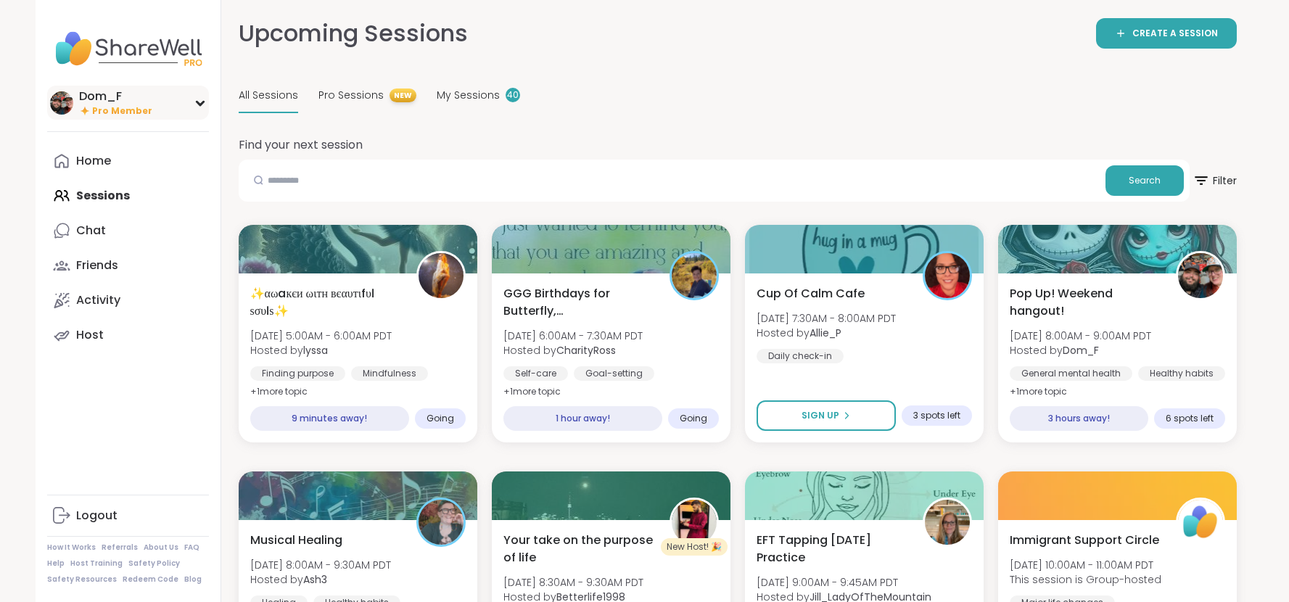
click at [111, 91] on div "Dom_F" at bounding box center [115, 97] width 73 height 16
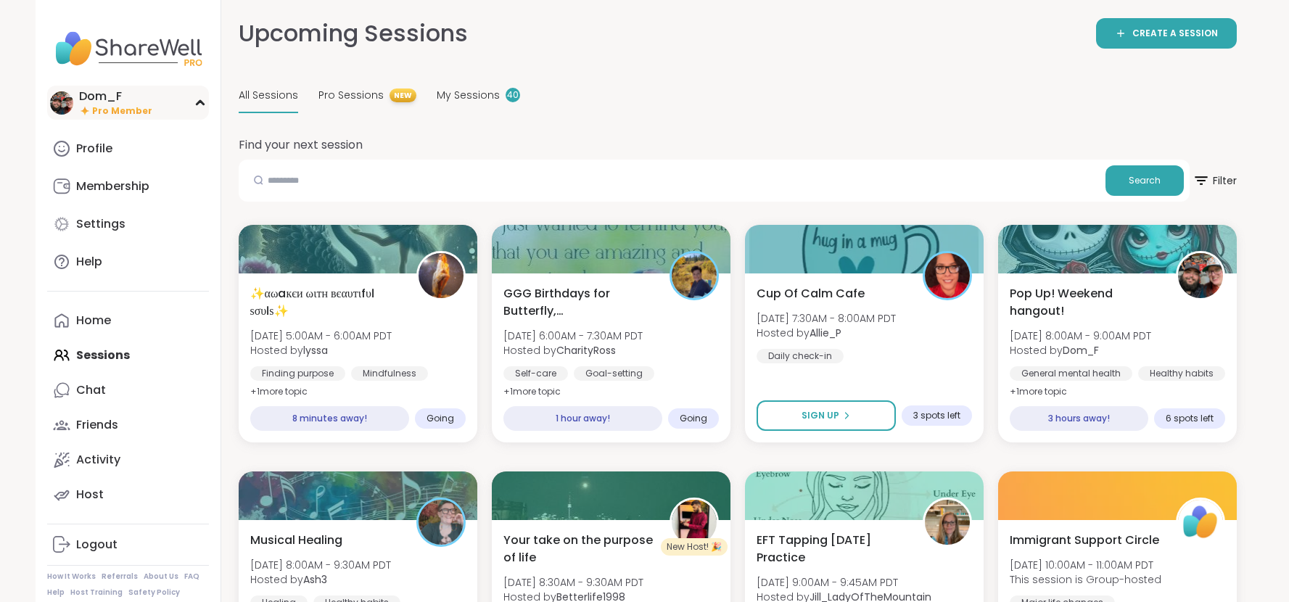
click at [120, 100] on div "Dom_F" at bounding box center [115, 97] width 73 height 16
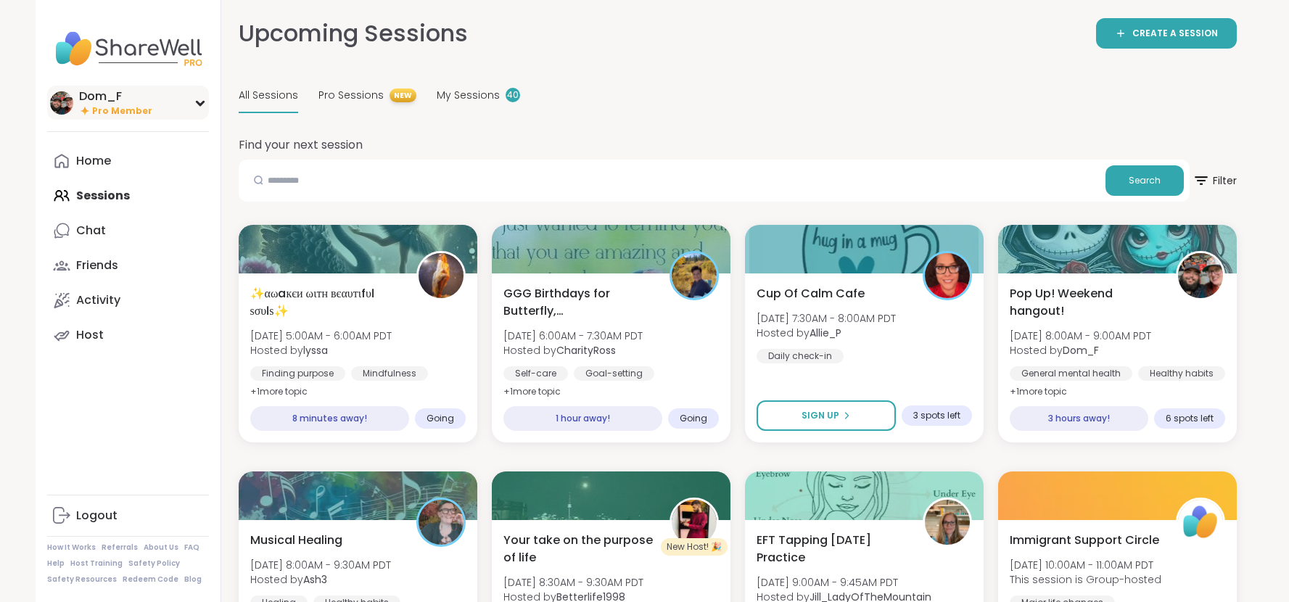
click at [120, 100] on div "Dom_F" at bounding box center [115, 97] width 73 height 16
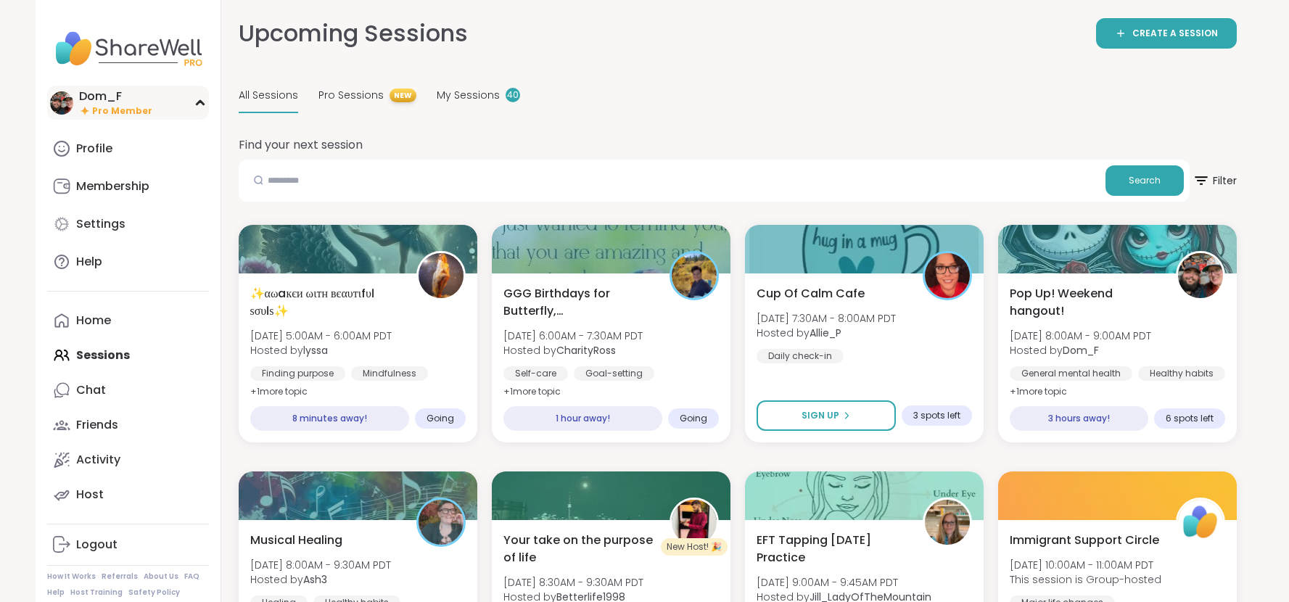
click at [120, 100] on div "Dom_F" at bounding box center [115, 97] width 73 height 16
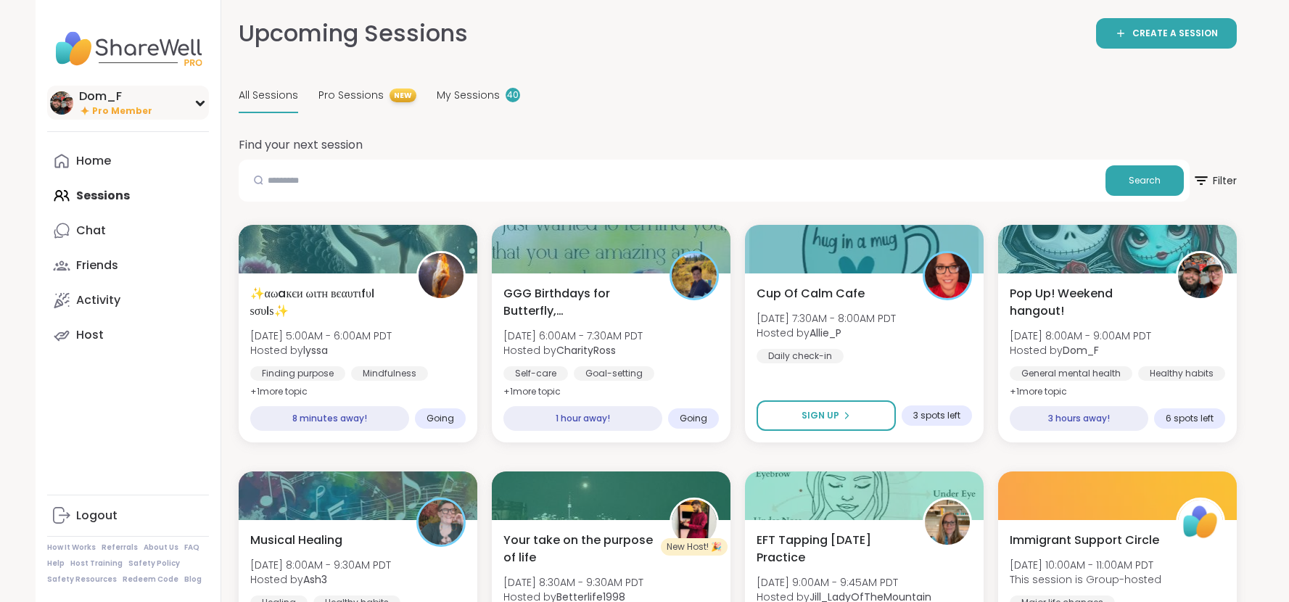
click at [120, 100] on div "Dom_F" at bounding box center [115, 97] width 73 height 16
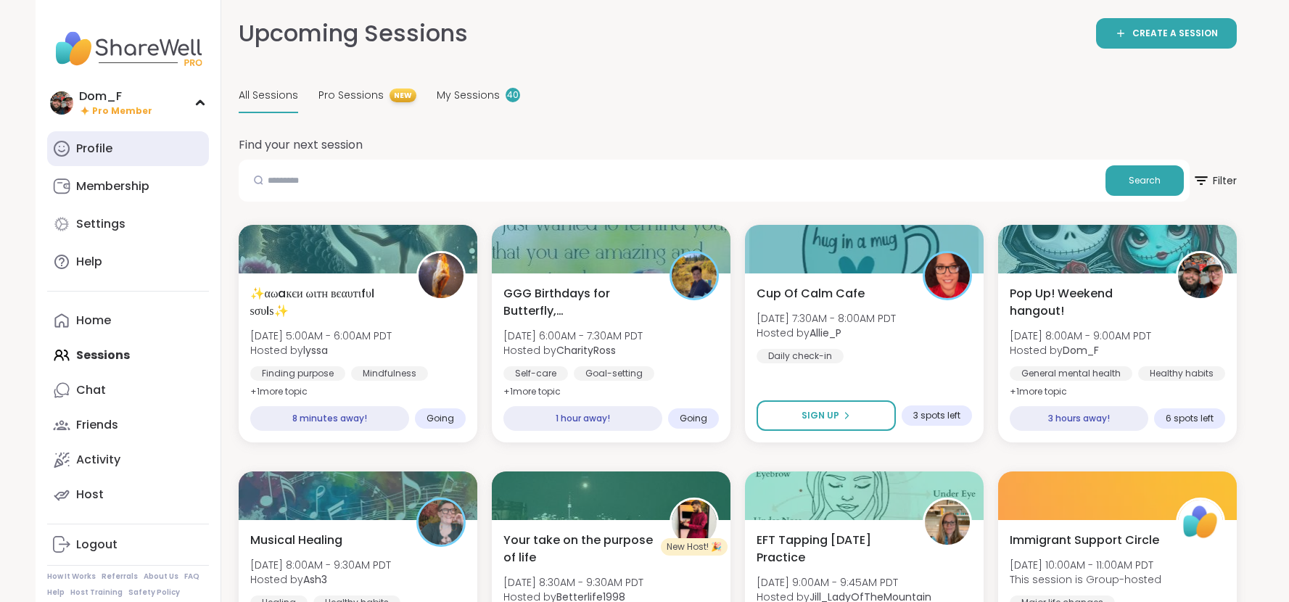
click at [106, 146] on div "Profile" at bounding box center [94, 149] width 36 height 16
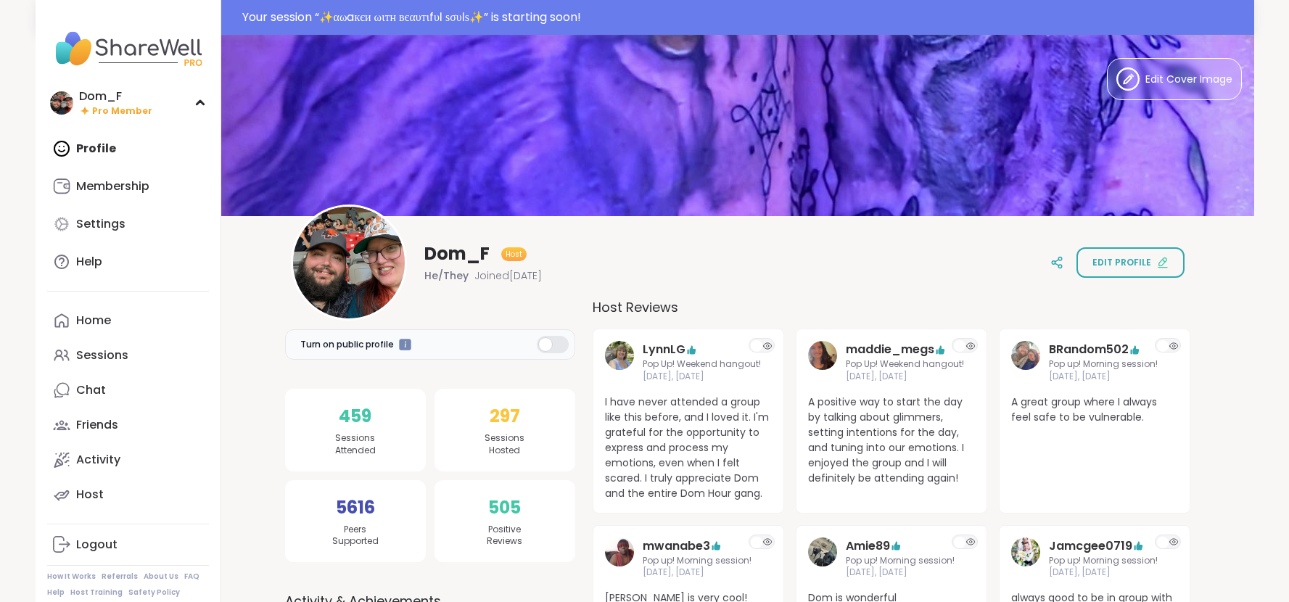
click at [956, 282] on div "Dom_F Host He/They Joined [DATE] Edit profile" at bounding box center [738, 263] width 894 height 116
click at [660, 23] on div "Your session “ ✨αωaкєи ωιтн вєαυтιfυℓ ѕσυℓѕ✨ ” is starting soon!" at bounding box center [743, 17] width 1003 height 17
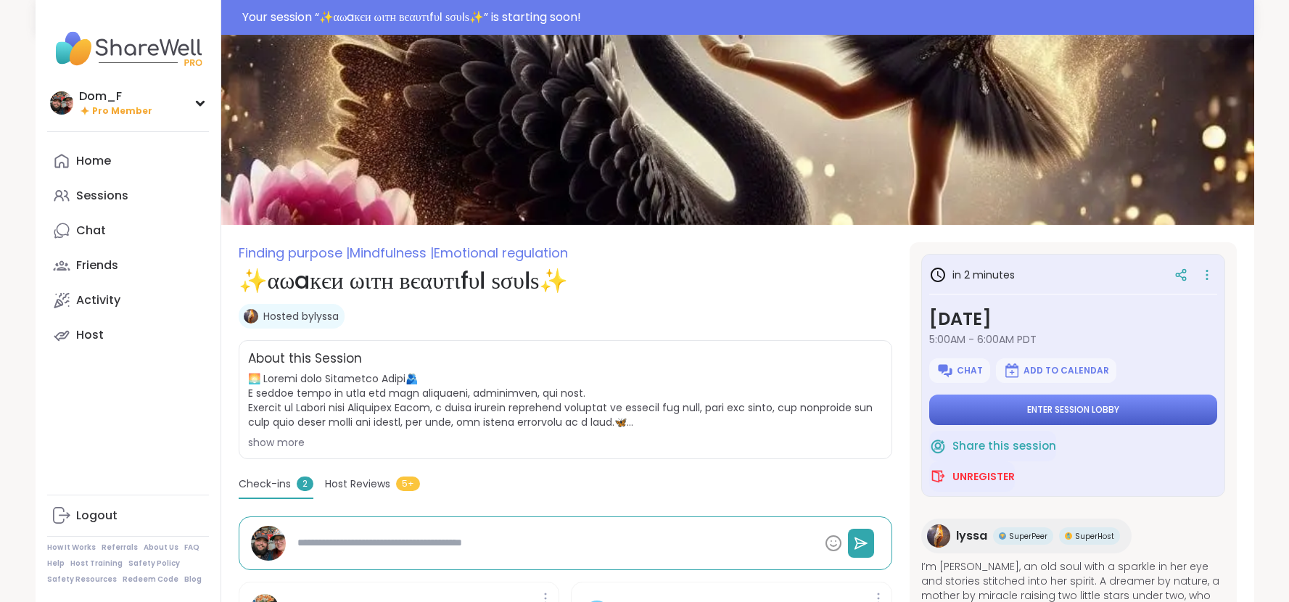
click at [1057, 403] on button "Enter session lobby" at bounding box center [1073, 410] width 288 height 30
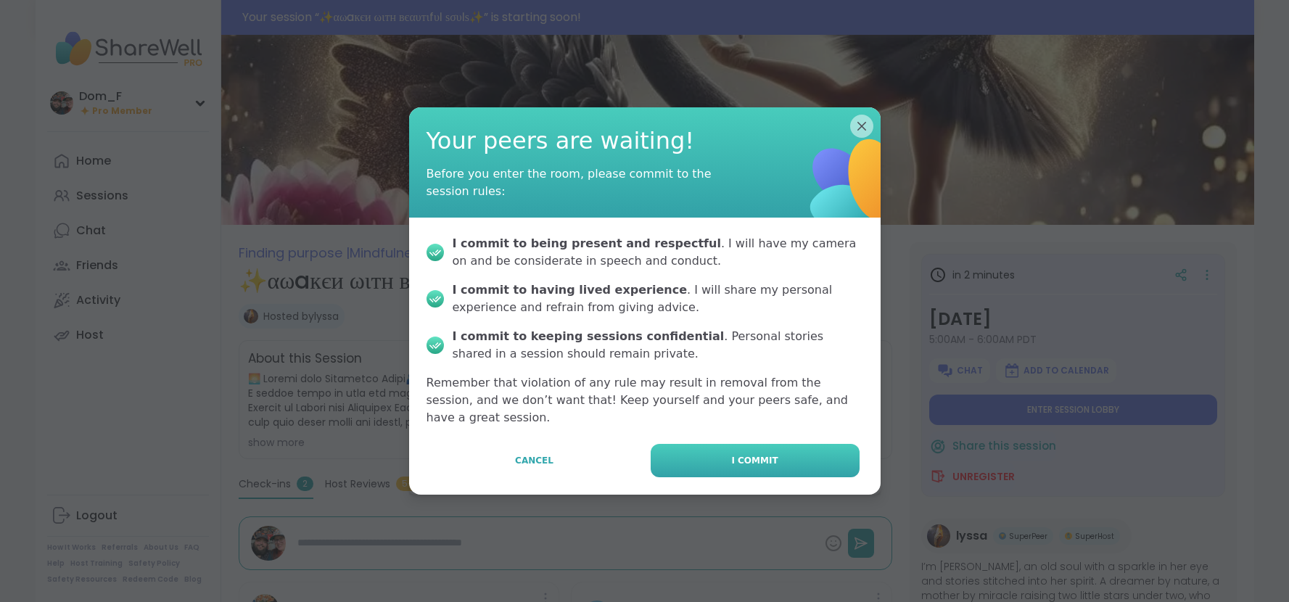
click at [821, 460] on button "I commit" at bounding box center [755, 460] width 209 height 33
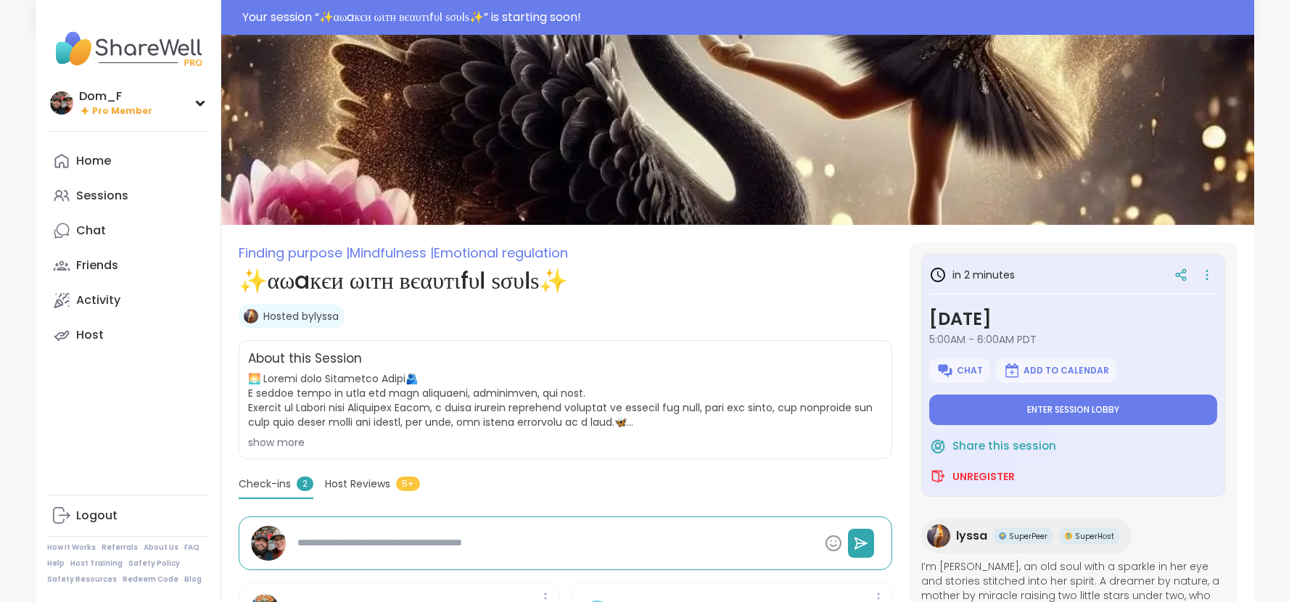
type textarea "*"
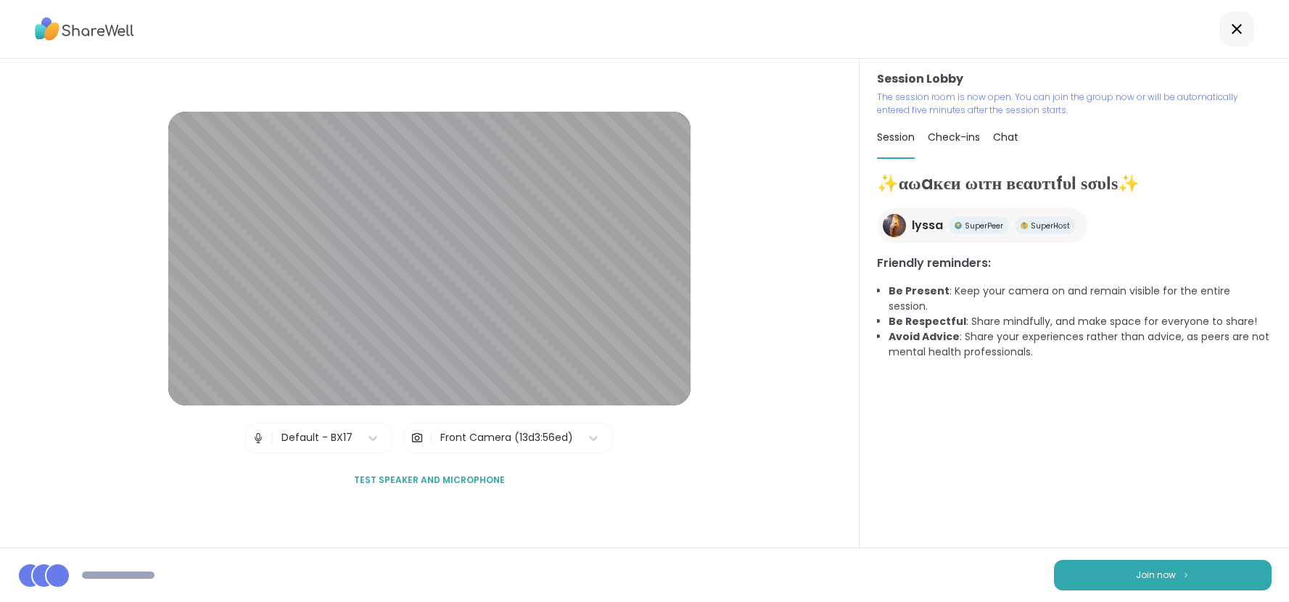
click at [1236, 581] on button "Join now" at bounding box center [1163, 575] width 218 height 30
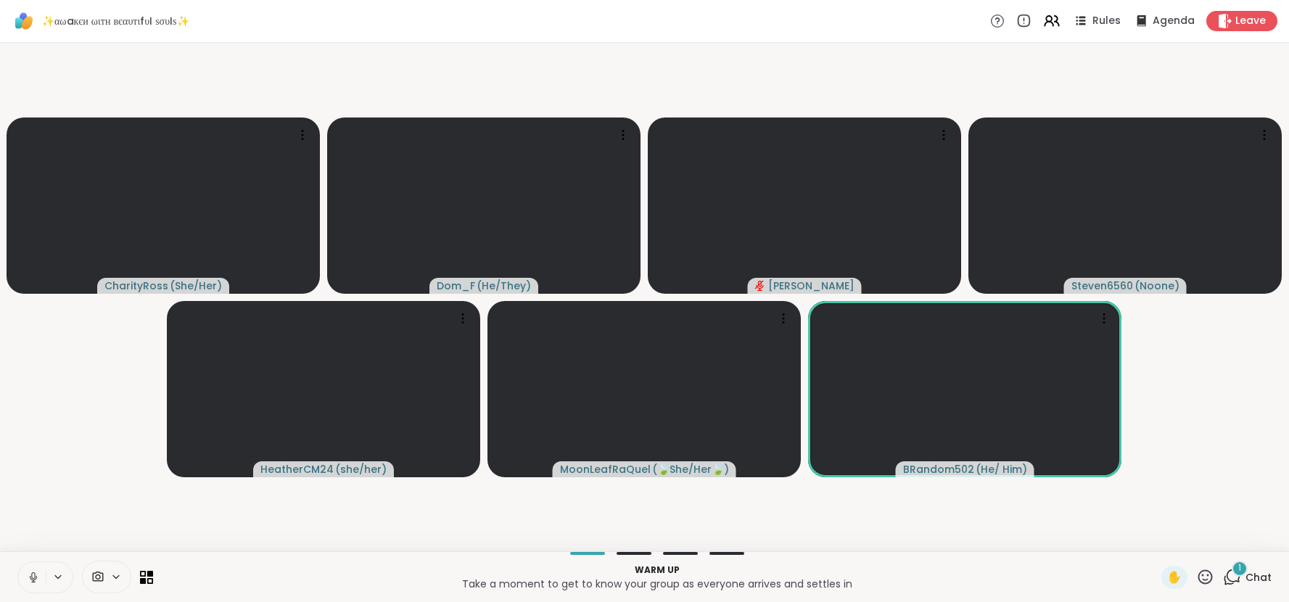
click at [1236, 581] on icon at bounding box center [1234, 576] width 14 height 13
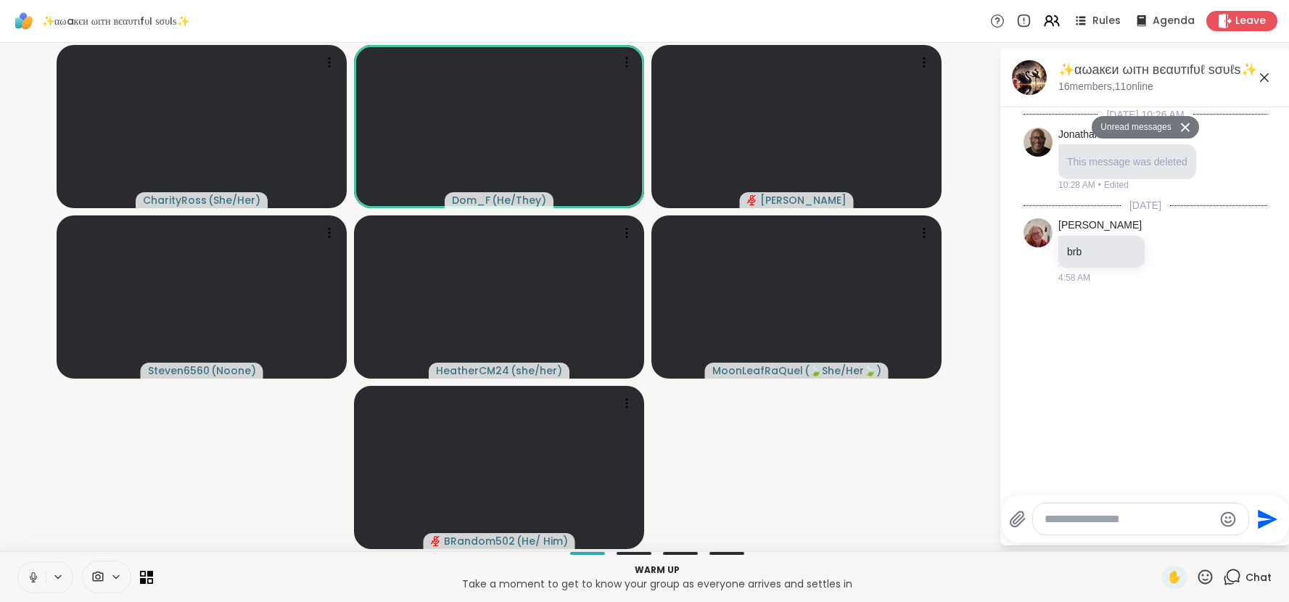
click at [1257, 580] on span "Chat" at bounding box center [1259, 577] width 26 height 15
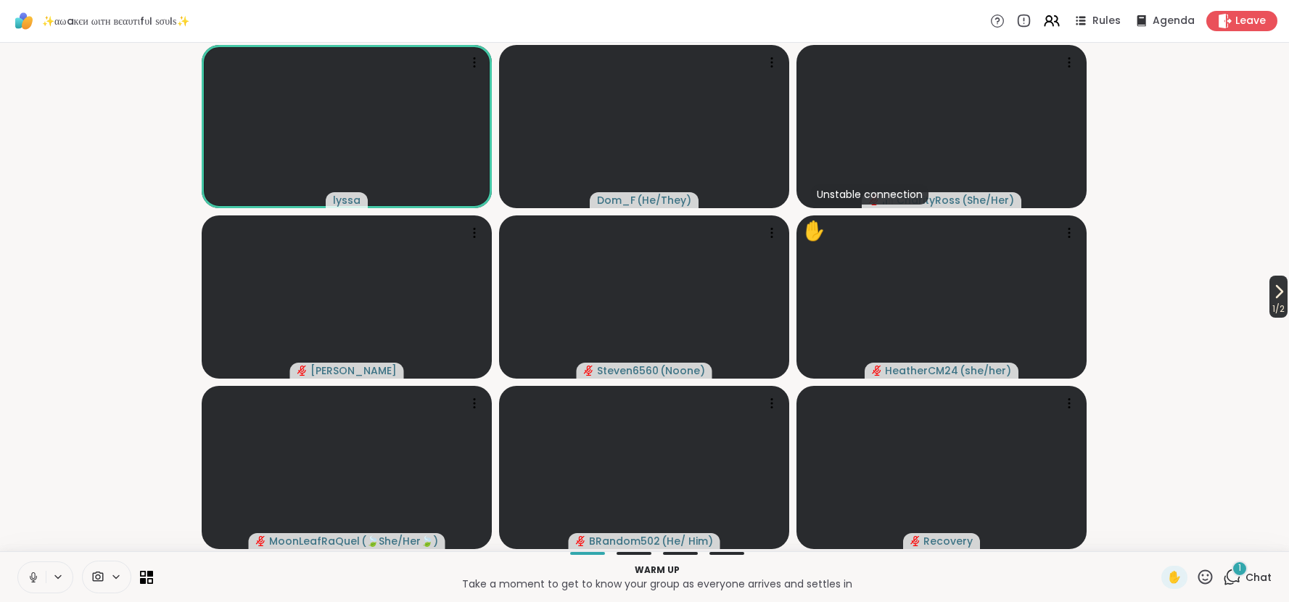
click at [1277, 292] on icon at bounding box center [1278, 291] width 17 height 17
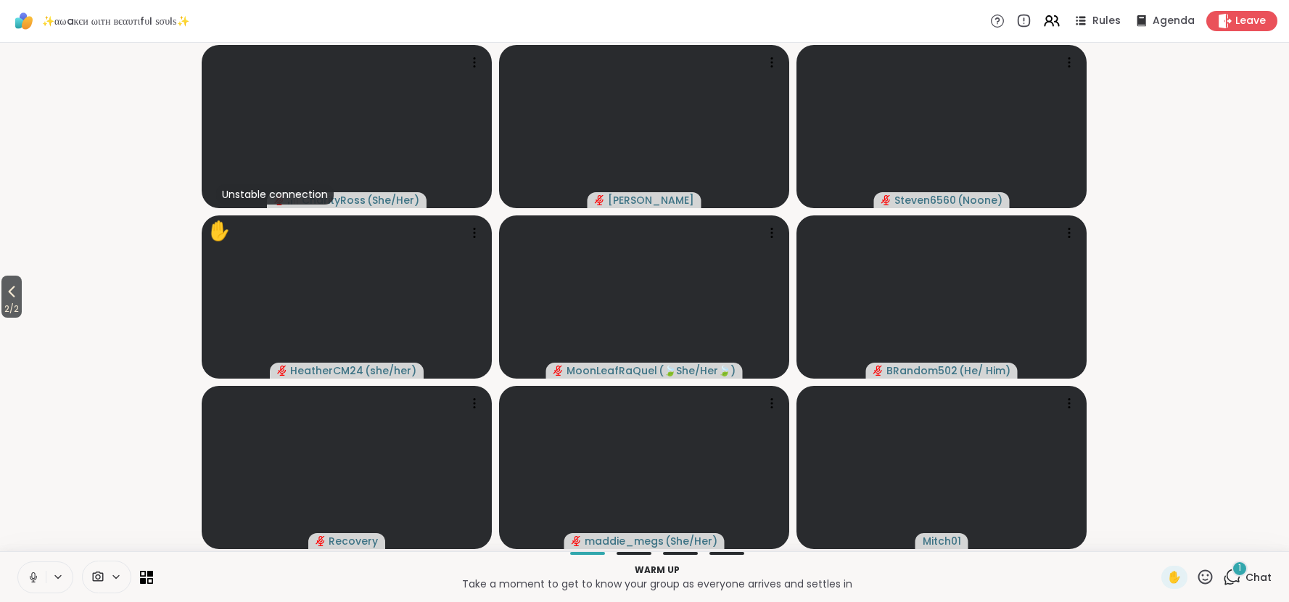
click at [1252, 572] on span "Chat" at bounding box center [1259, 577] width 26 height 15
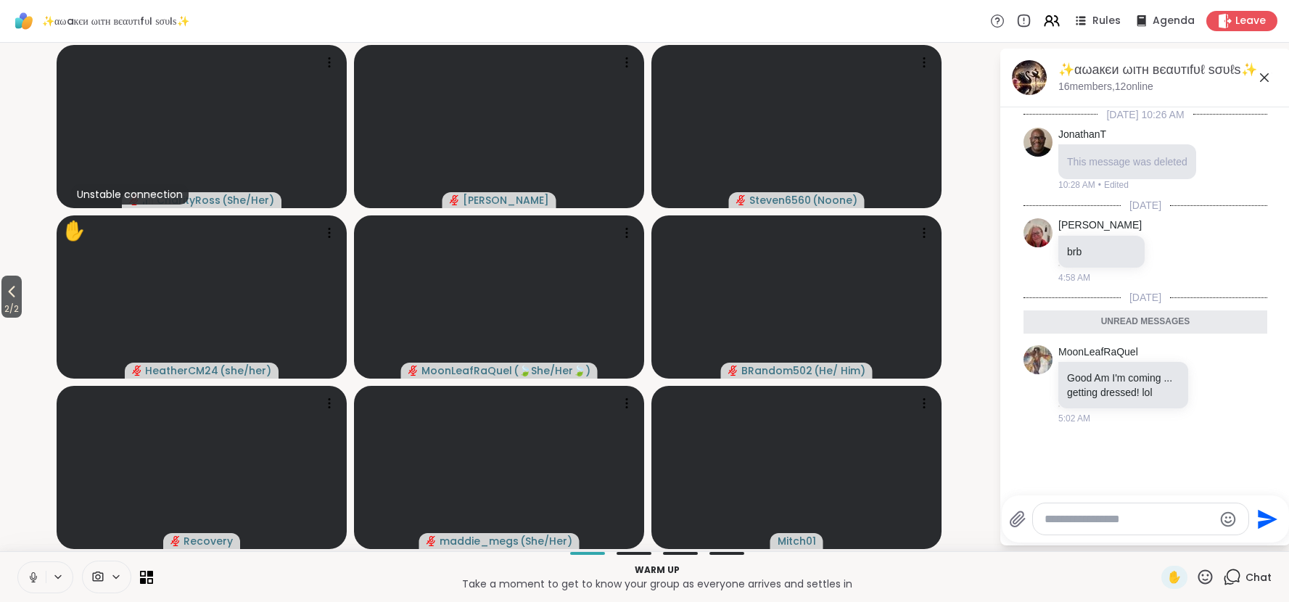
click at [1252, 572] on span "Chat" at bounding box center [1259, 577] width 26 height 15
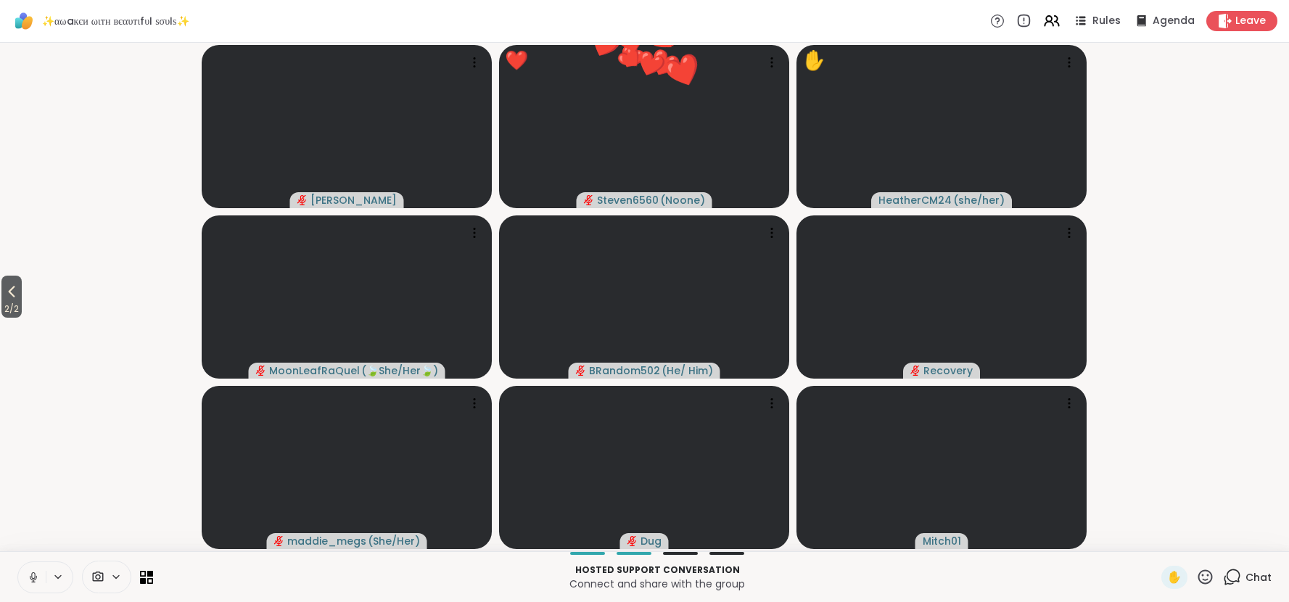
click at [1185, 216] on video-player-container "2 / 2 [PERSON_NAME] ❤️ Steven6560 ( Noone ) ❤️ ❤️ ❤️ ❤️ ❤️ ❤️ ❤️ ❤️ ❤️ ❤️ ❤️ ❤️…" at bounding box center [645, 297] width 1272 height 497
click at [1176, 339] on video-player-container "2 / 2 [PERSON_NAME] Steven6560 ( Noone ) ✋ HeatherCM24 ( she/her ) MoonLeafRaQu…" at bounding box center [645, 297] width 1272 height 497
click at [1251, 578] on span "Chat" at bounding box center [1259, 577] width 26 height 15
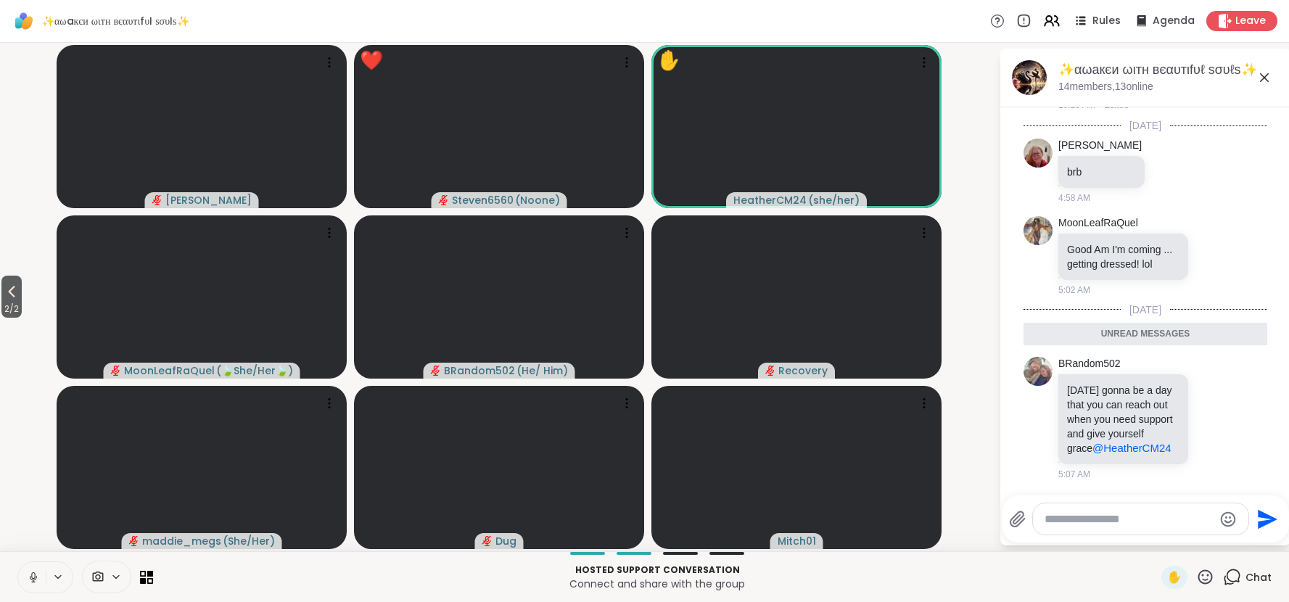
scroll to position [100, 0]
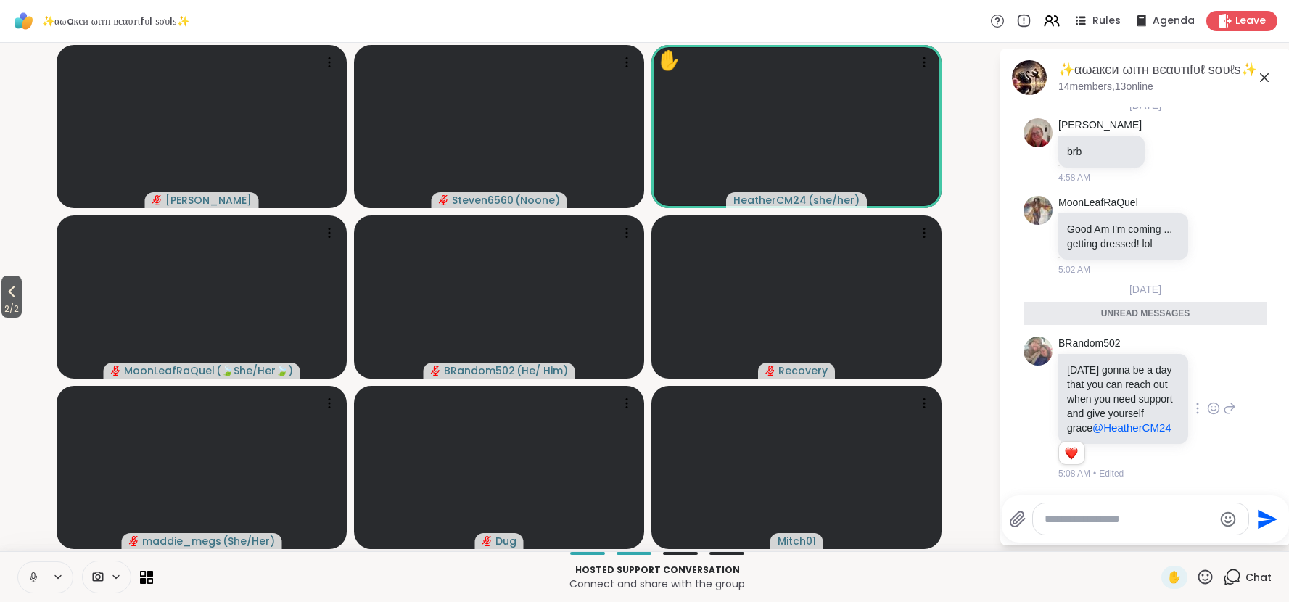
click at [1215, 408] on icon at bounding box center [1213, 408] width 13 height 15
click at [1098, 383] on div "Select Reaction: Heart" at bounding box center [1098, 385] width 13 height 13
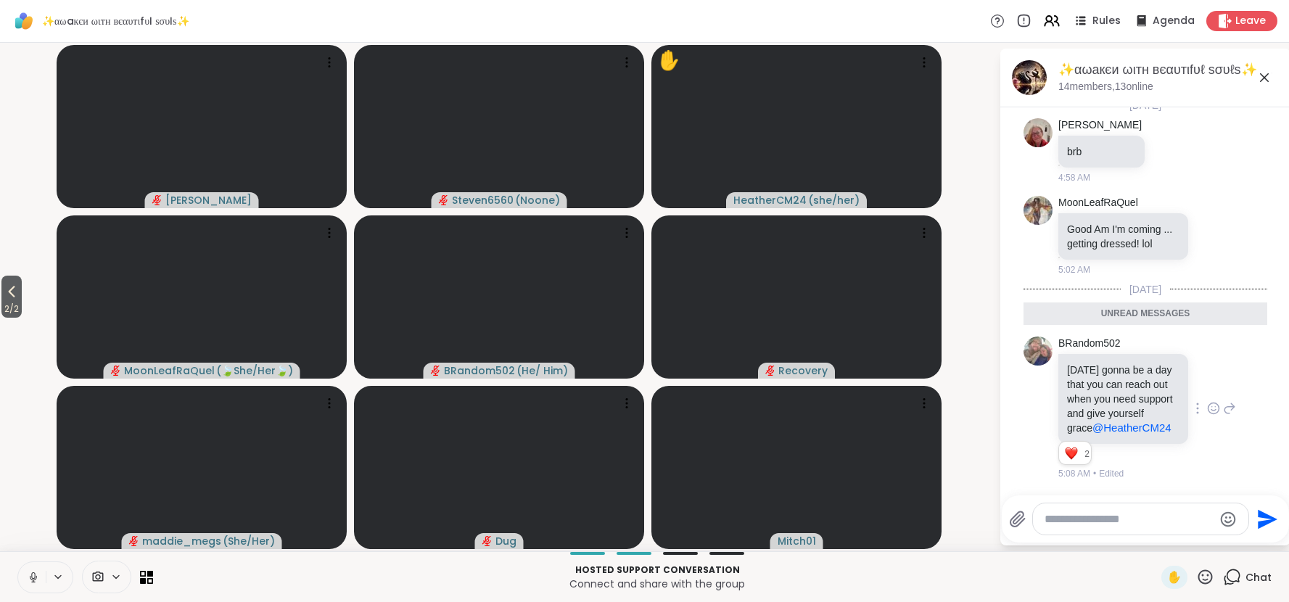
click at [1264, 78] on icon at bounding box center [1264, 77] width 17 height 17
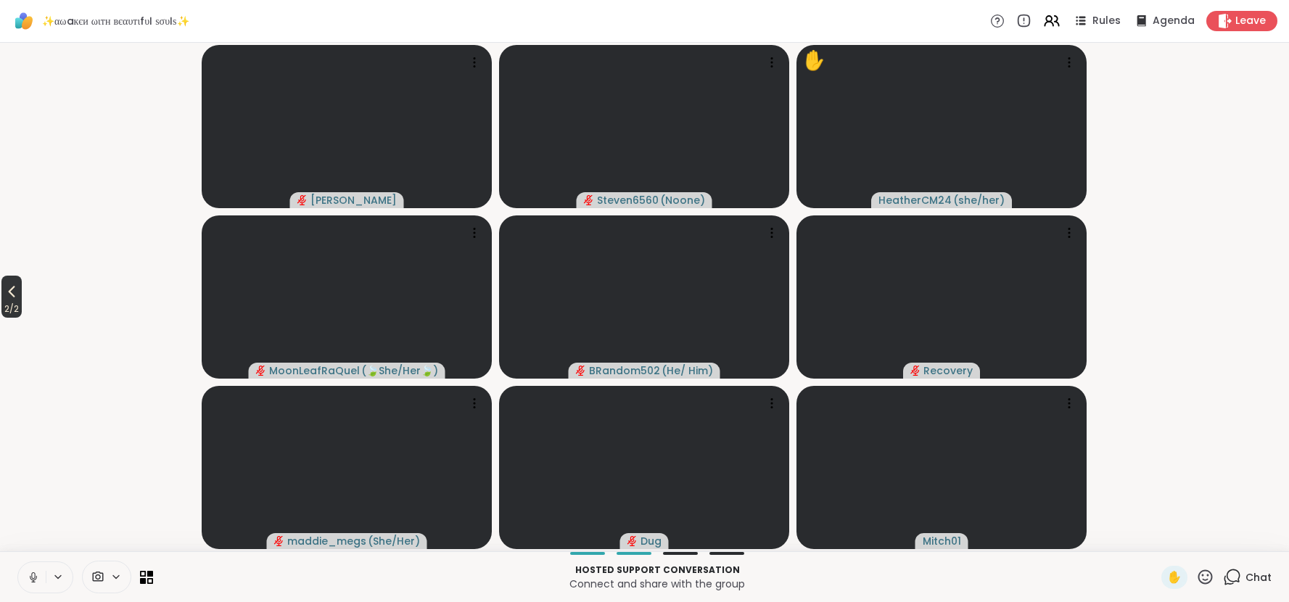
click at [17, 292] on icon at bounding box center [11, 291] width 17 height 17
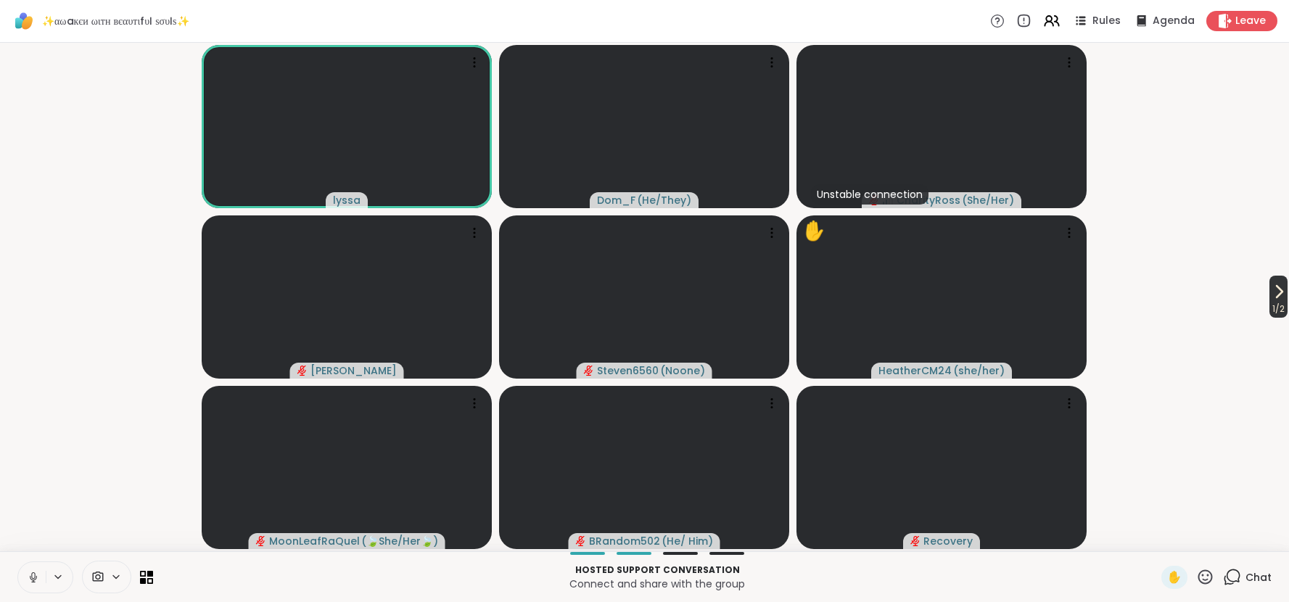
click at [1274, 287] on icon at bounding box center [1278, 291] width 17 height 17
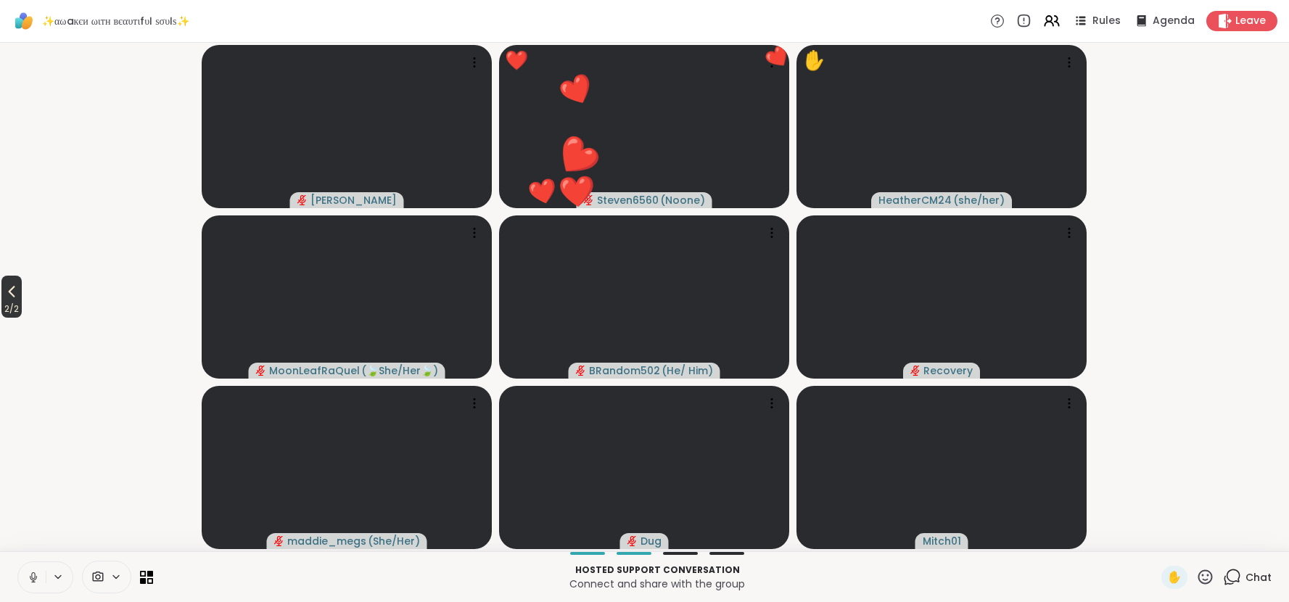
click at [14, 300] on span "2 / 2" at bounding box center [11, 308] width 20 height 17
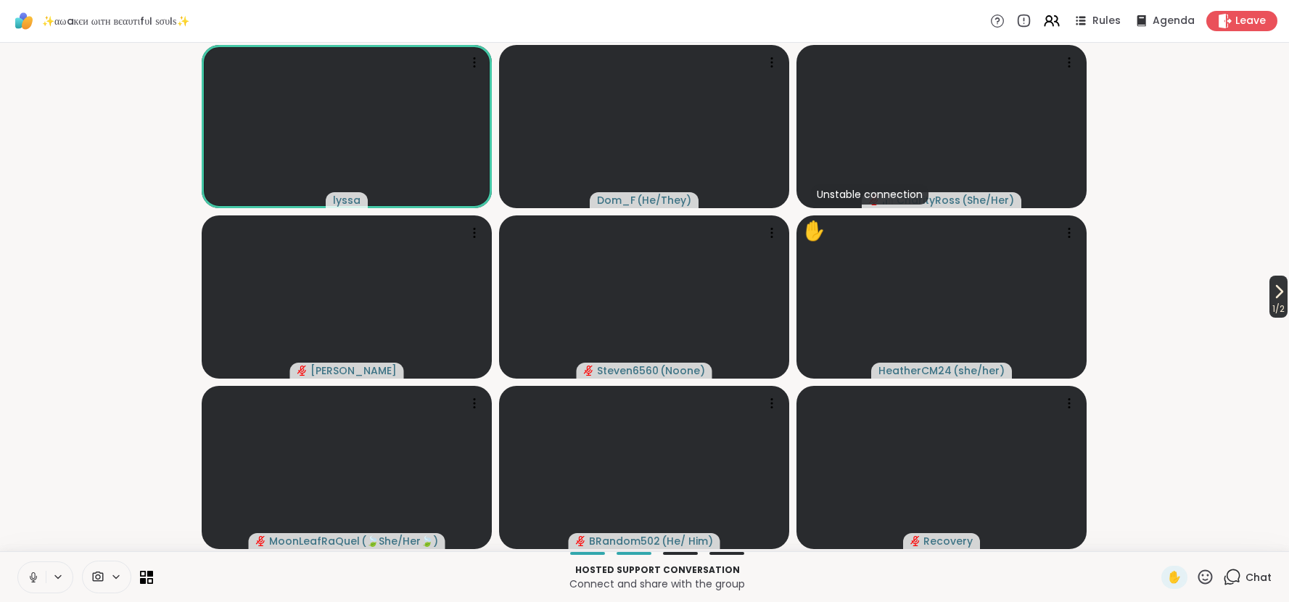
click at [1277, 295] on icon at bounding box center [1280, 292] width 6 height 12
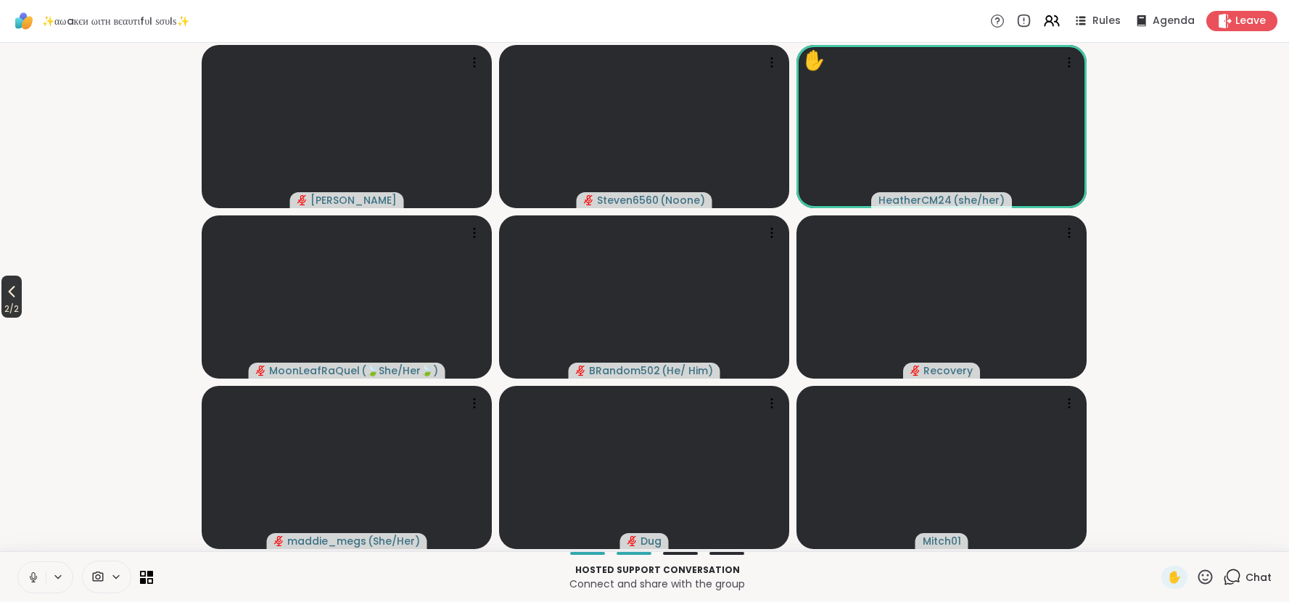
click at [15, 295] on icon at bounding box center [12, 293] width 7 height 12
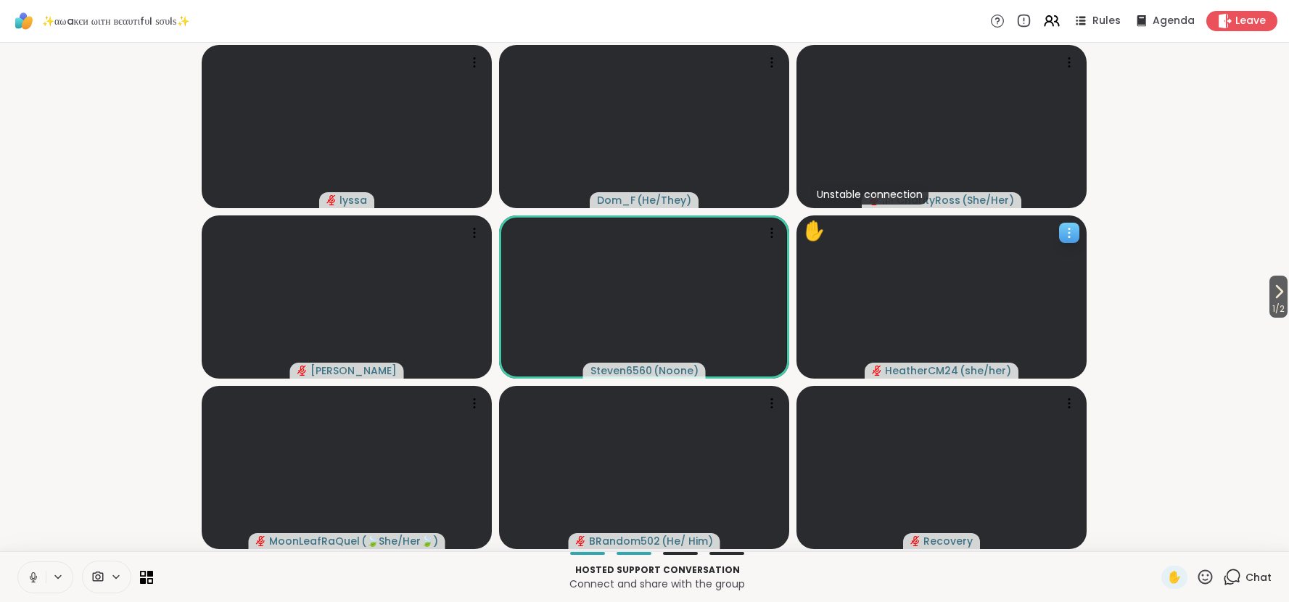
click at [1069, 229] on icon at bounding box center [1069, 229] width 1 height 1
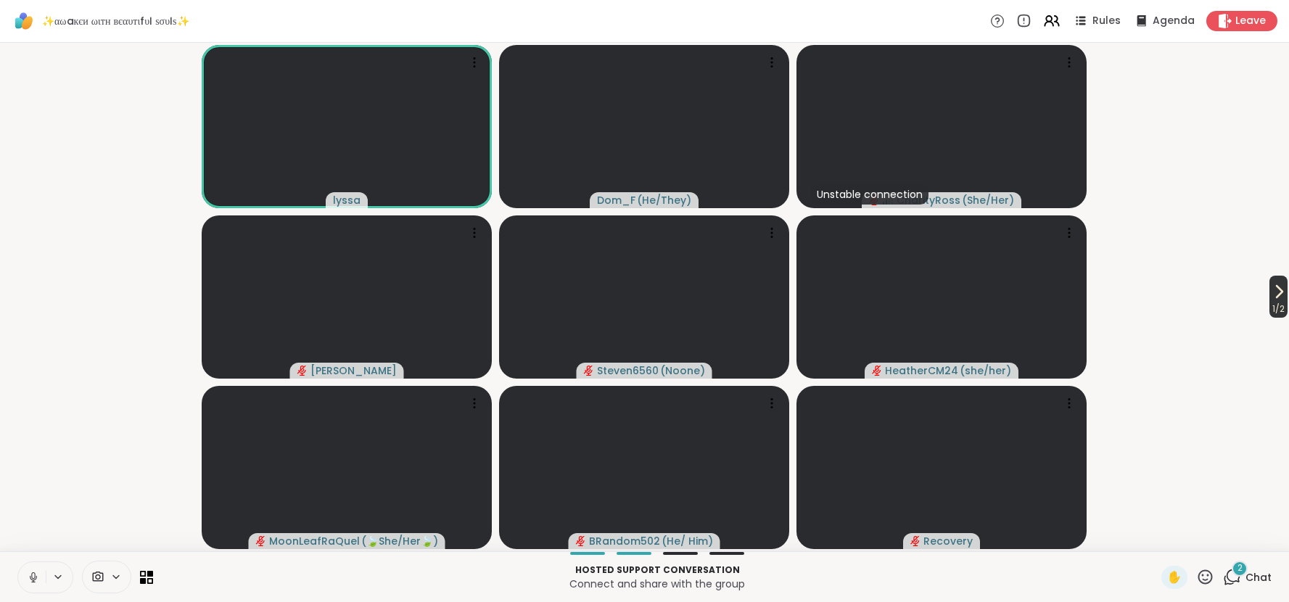
click at [1278, 294] on icon at bounding box center [1280, 292] width 6 height 12
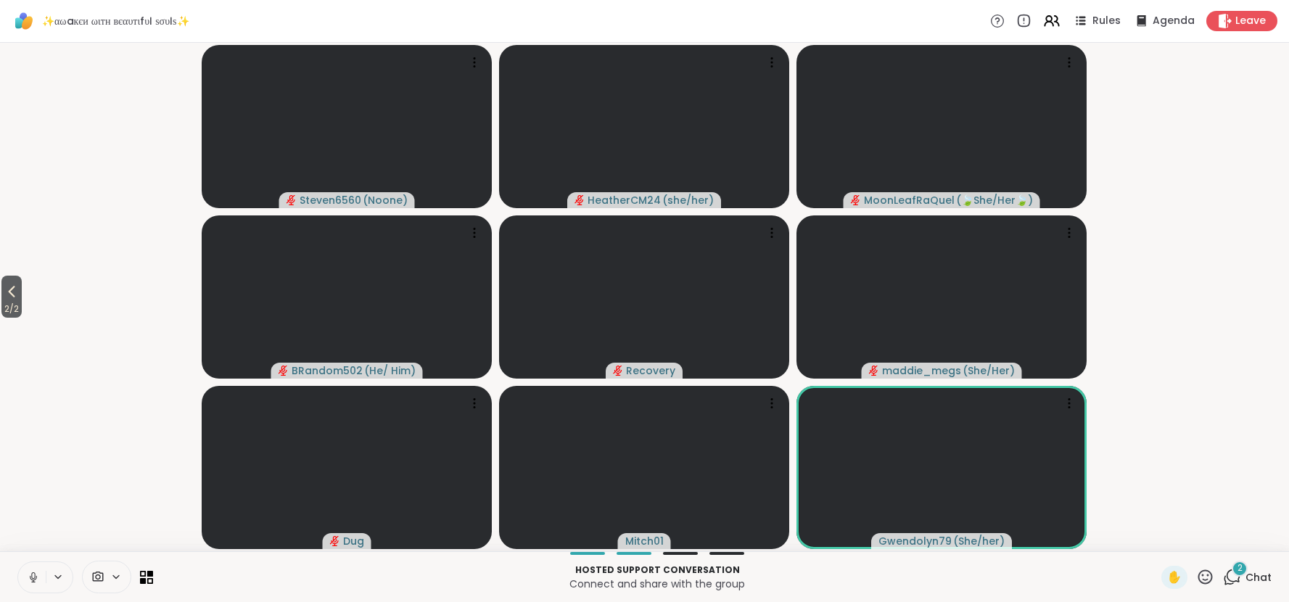
click at [1256, 572] on span "Chat" at bounding box center [1259, 577] width 26 height 15
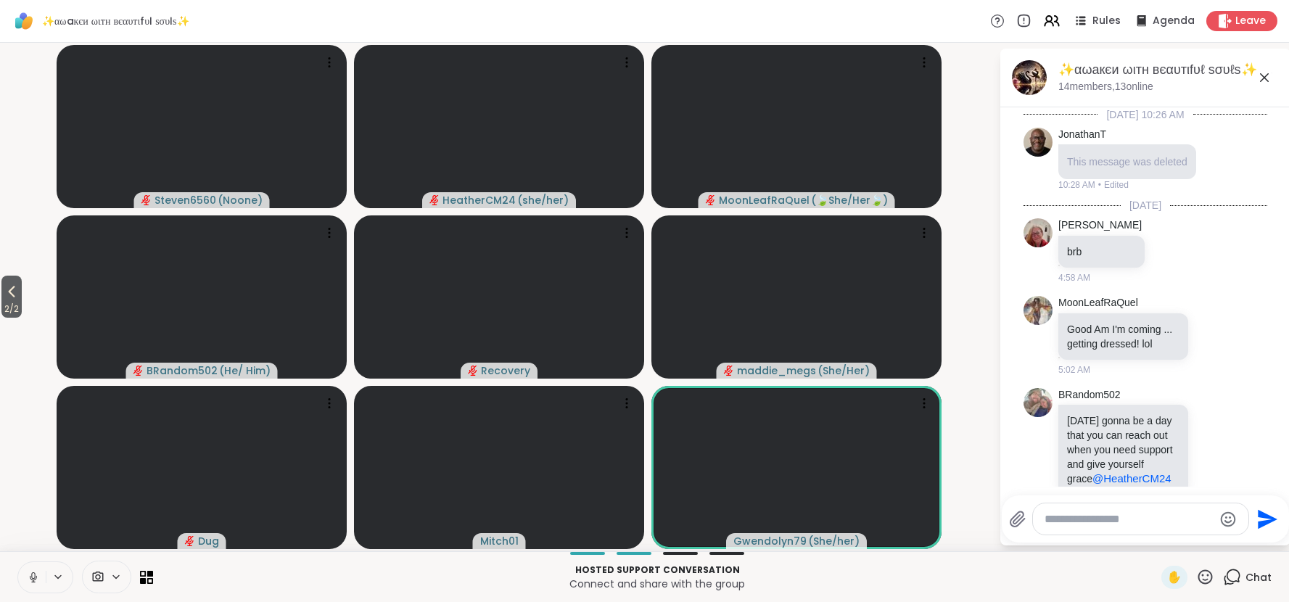
scroll to position [433, 0]
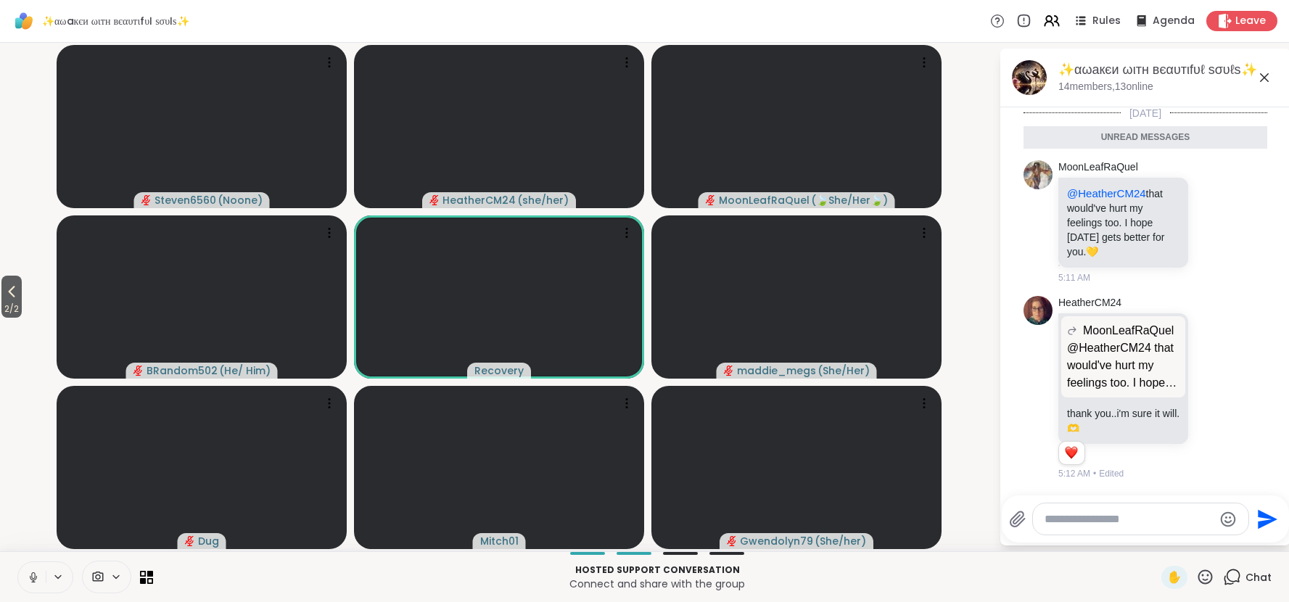
click at [1256, 572] on span "Chat" at bounding box center [1259, 577] width 26 height 15
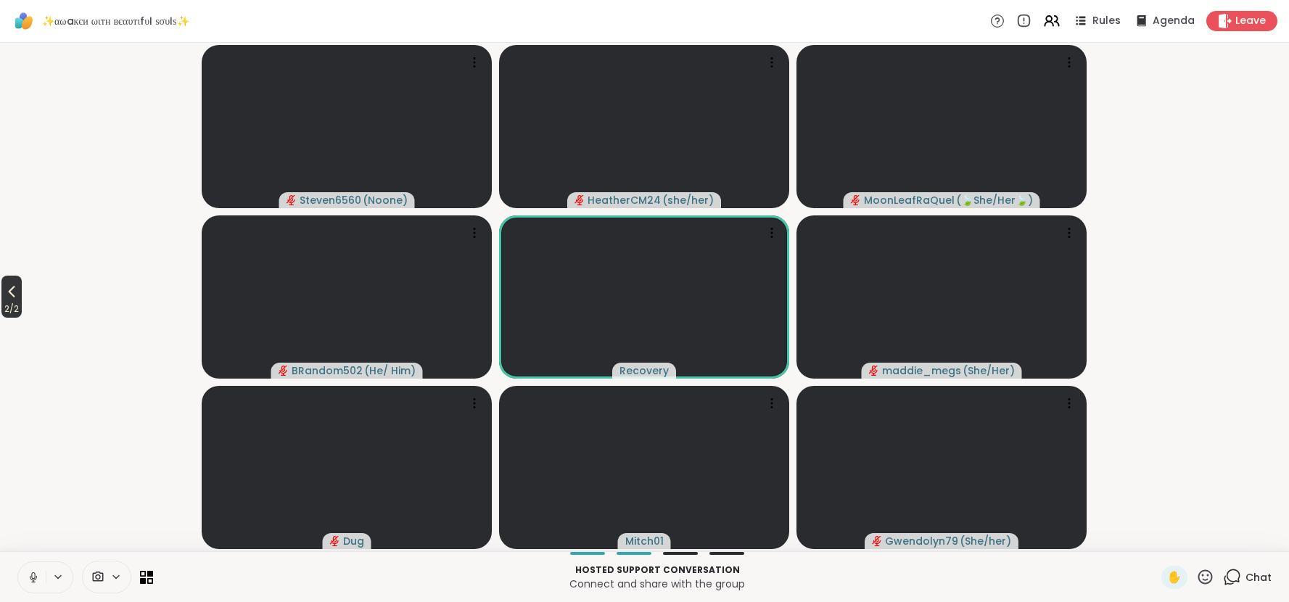
click at [15, 287] on icon at bounding box center [12, 293] width 7 height 12
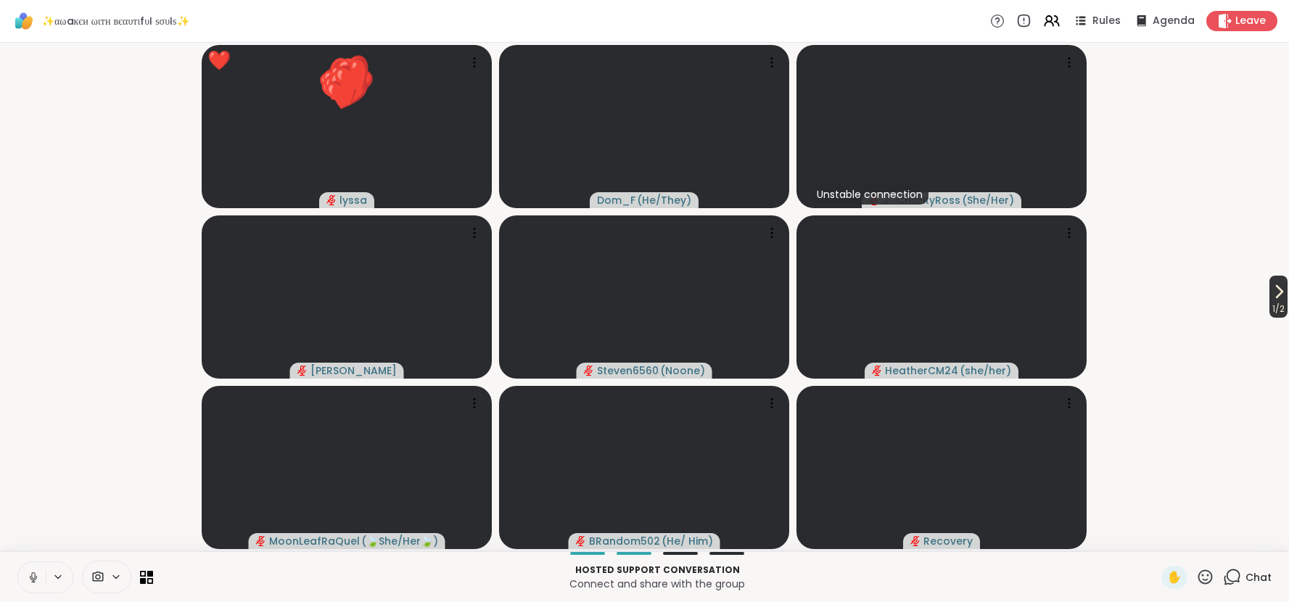
click at [1273, 291] on icon at bounding box center [1278, 291] width 17 height 17
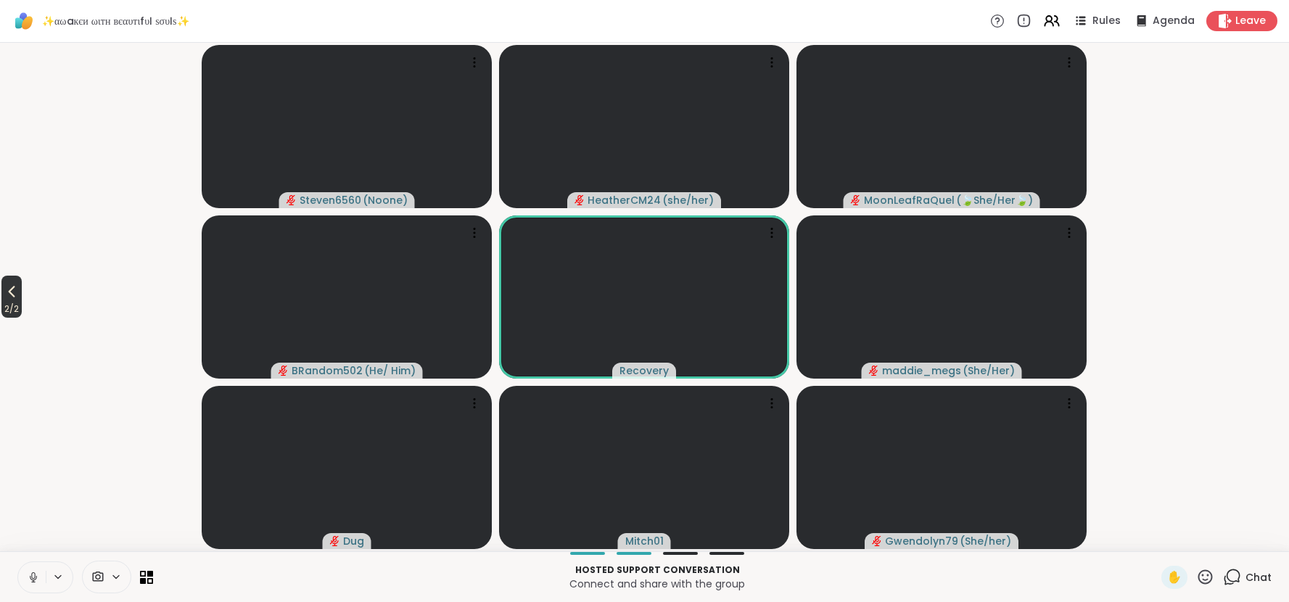
click at [15, 287] on icon at bounding box center [12, 293] width 7 height 12
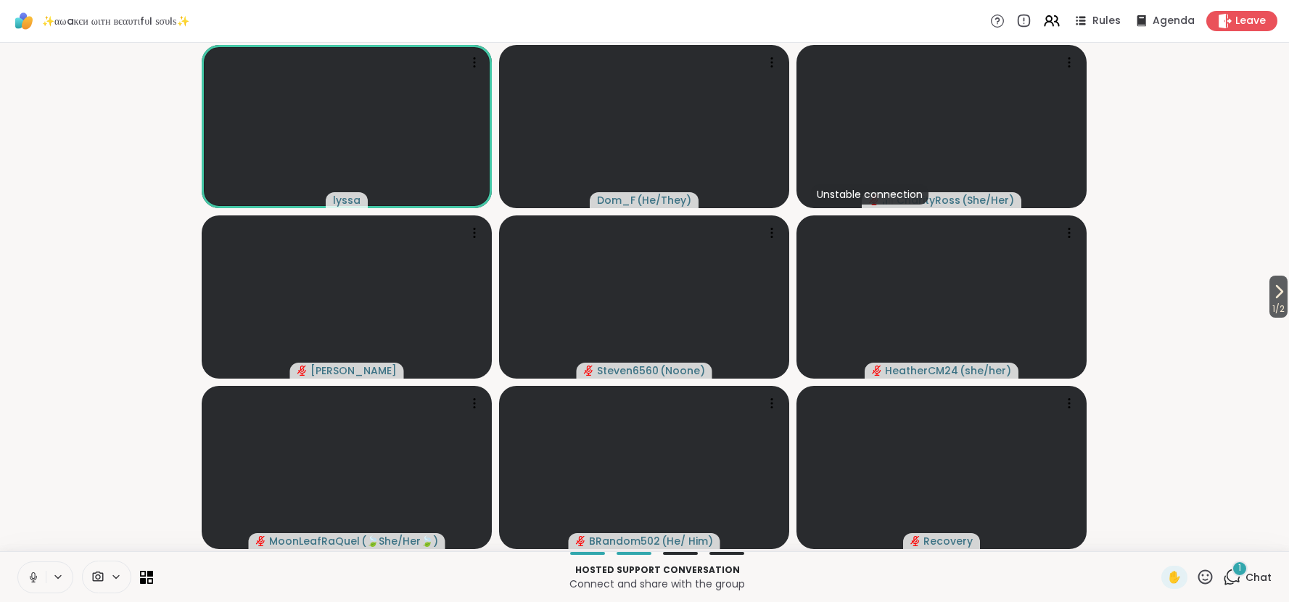
click at [1260, 572] on span "Chat" at bounding box center [1259, 577] width 26 height 15
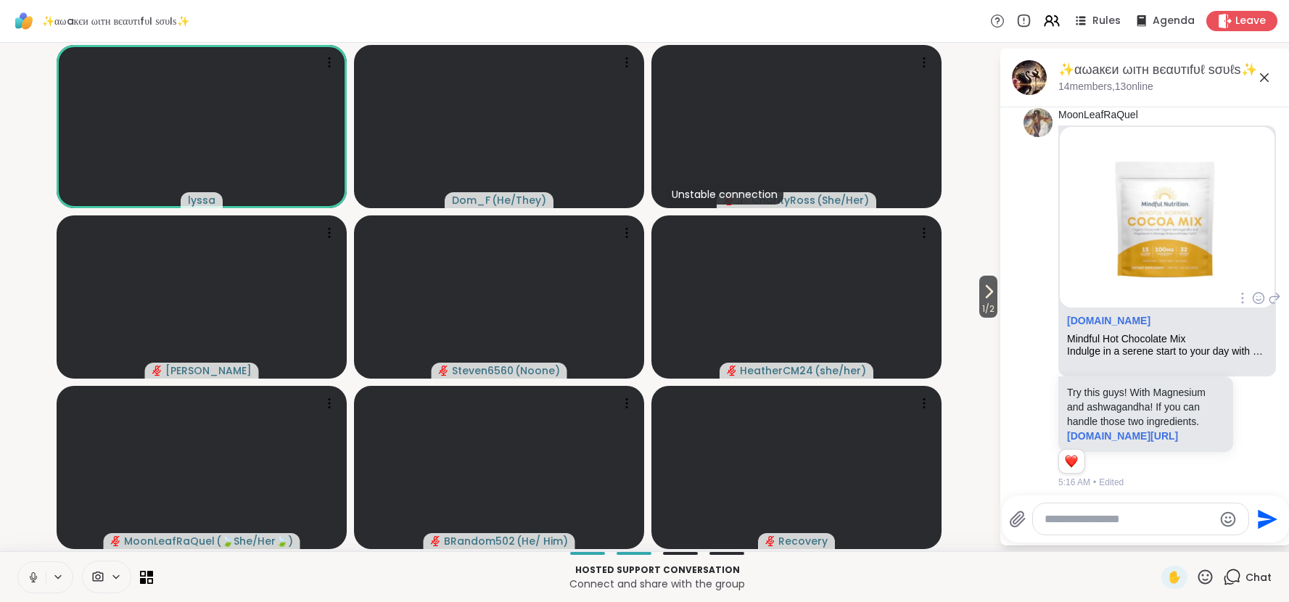
scroll to position [826, 0]
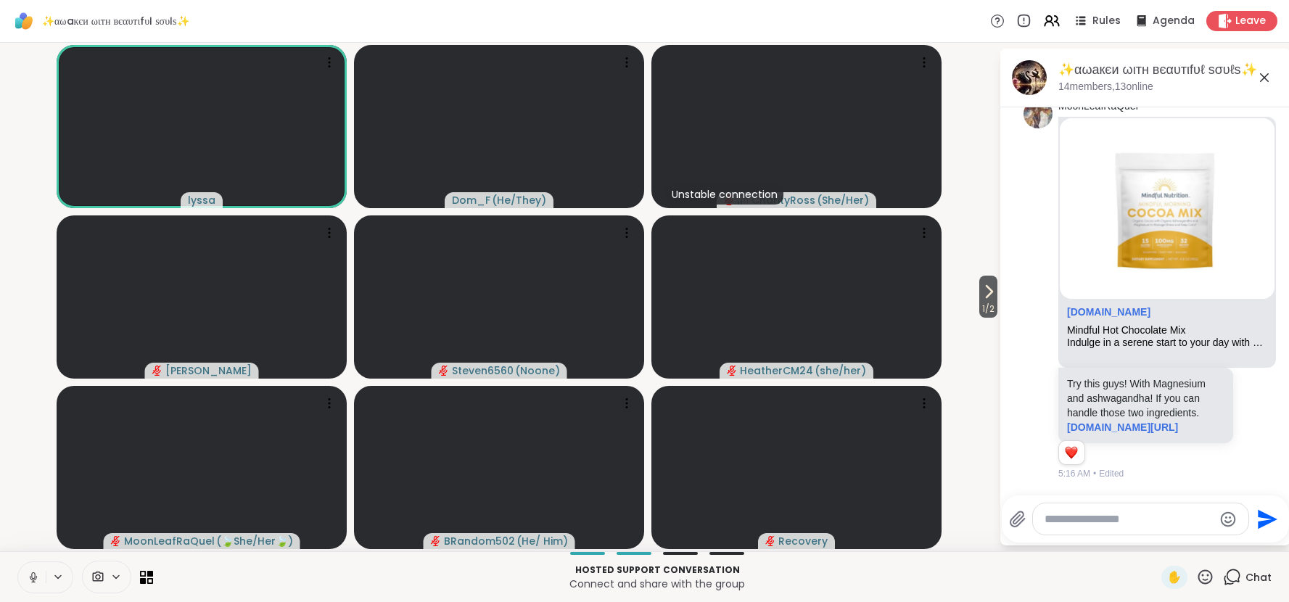
click at [1265, 78] on icon at bounding box center [1264, 77] width 17 height 17
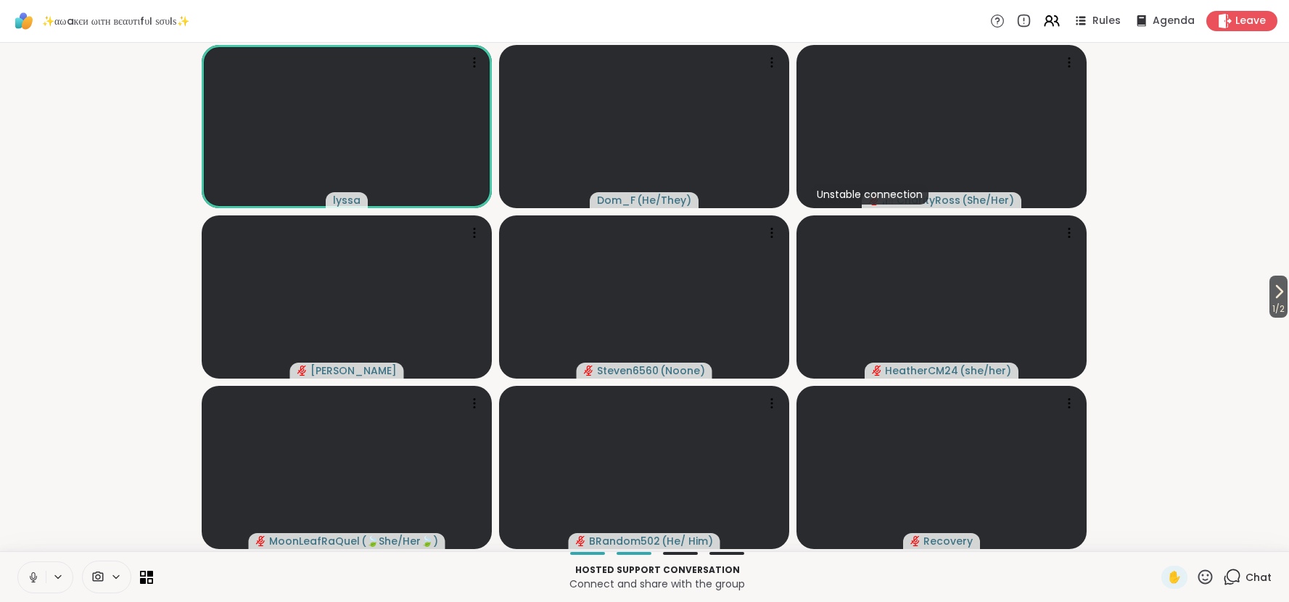
click at [30, 577] on icon at bounding box center [33, 577] width 13 height 13
click at [1251, 578] on span "Chat" at bounding box center [1259, 577] width 26 height 15
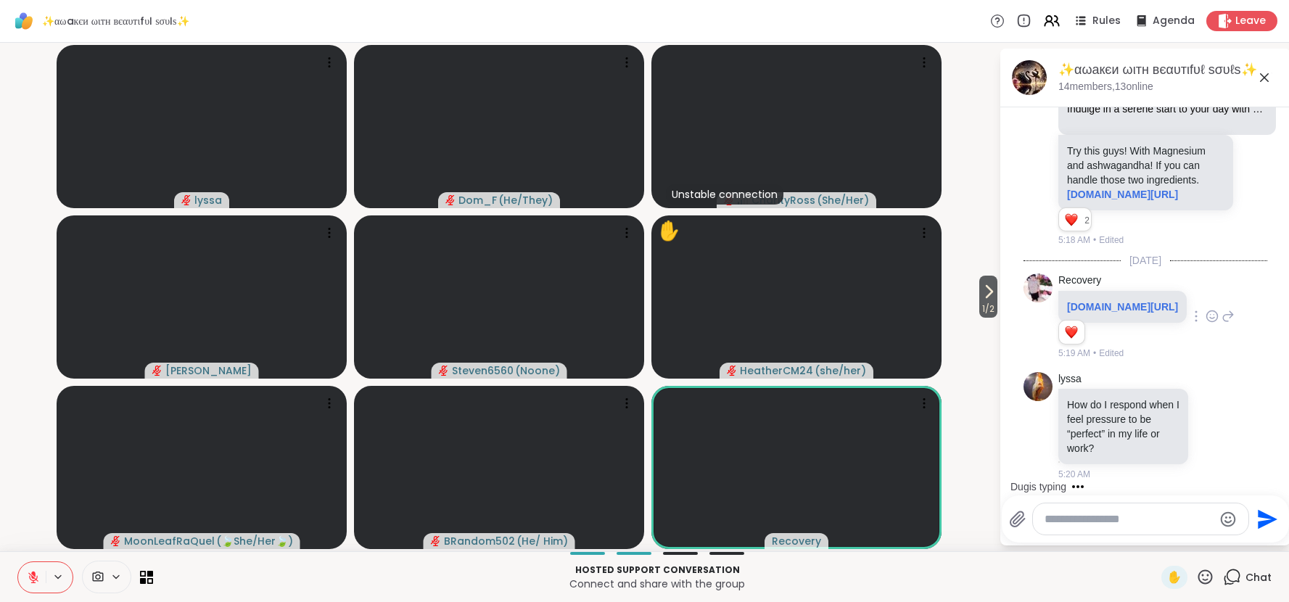
scroll to position [1708, 0]
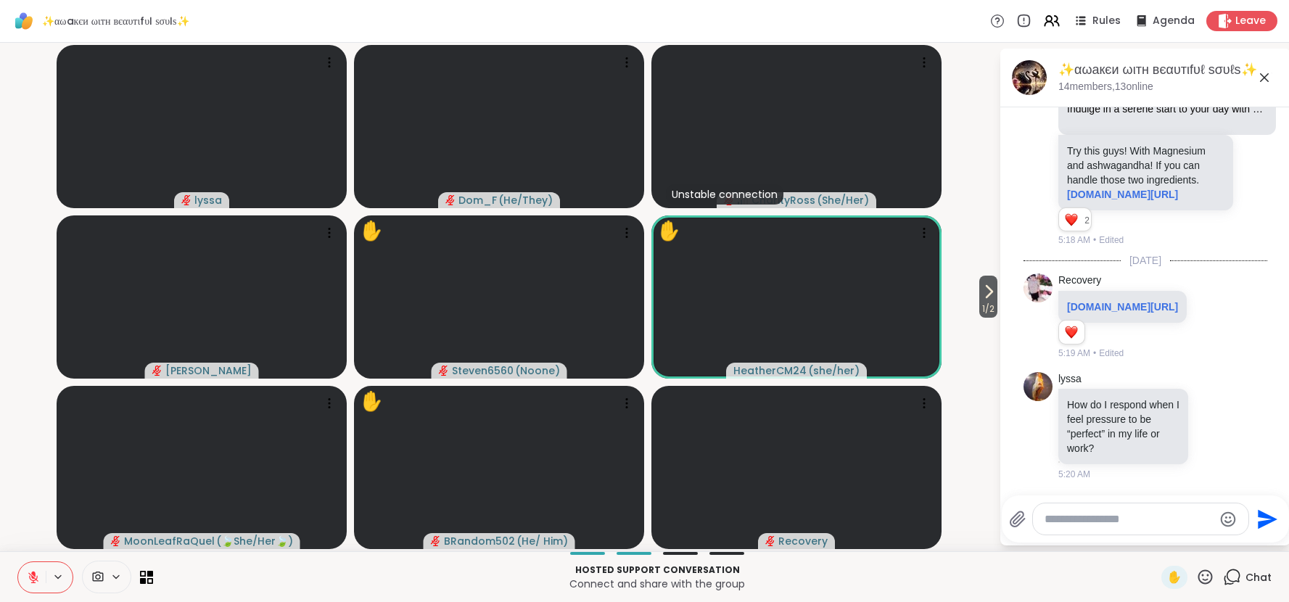
click at [1178, 560] on div "Hosted support conversation Connect and share with the group ✋ Chat" at bounding box center [644, 576] width 1289 height 51
click at [1172, 580] on span "✋" at bounding box center [1174, 577] width 15 height 17
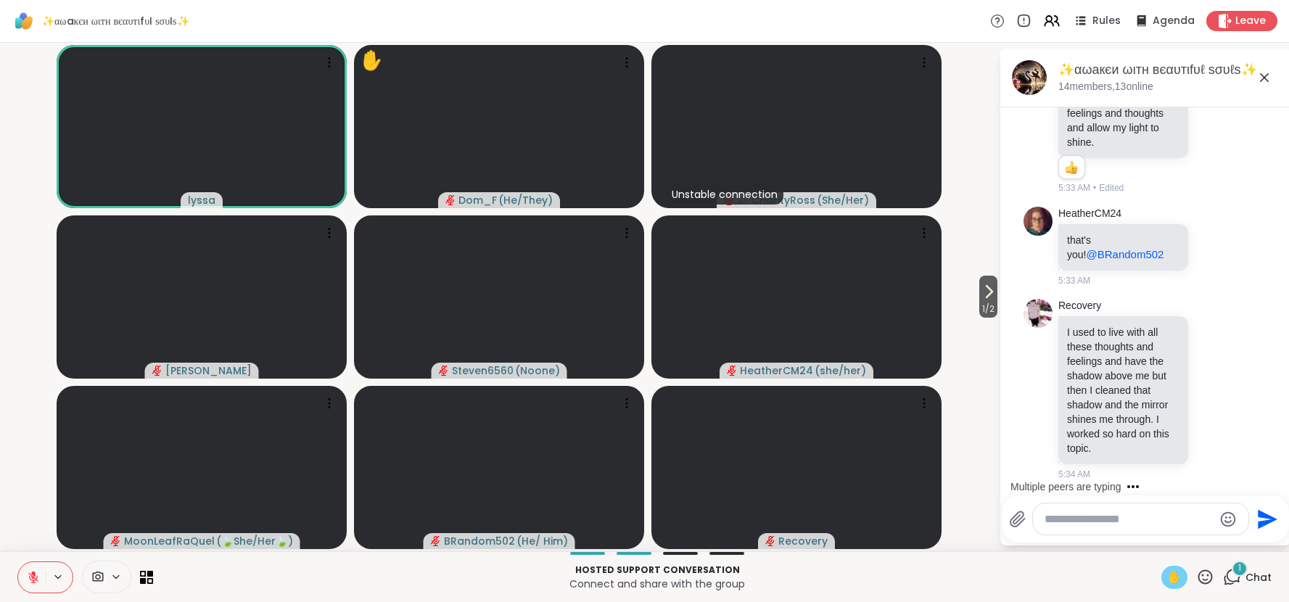
scroll to position [2612, 0]
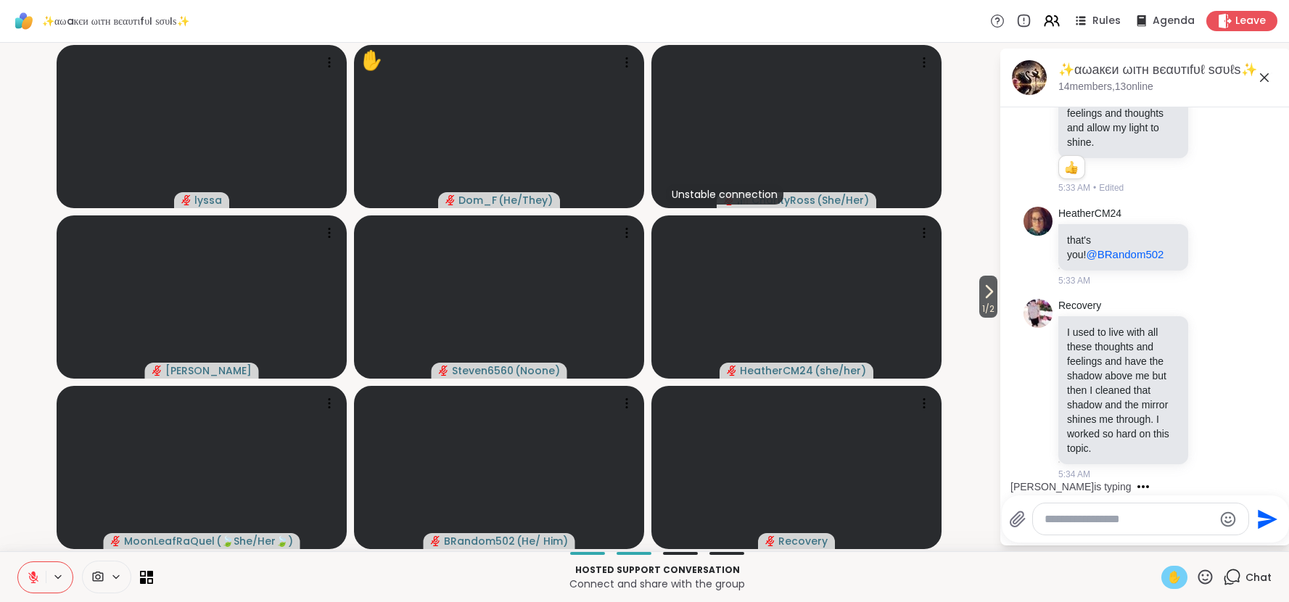
click at [38, 582] on icon at bounding box center [33, 577] width 13 height 13
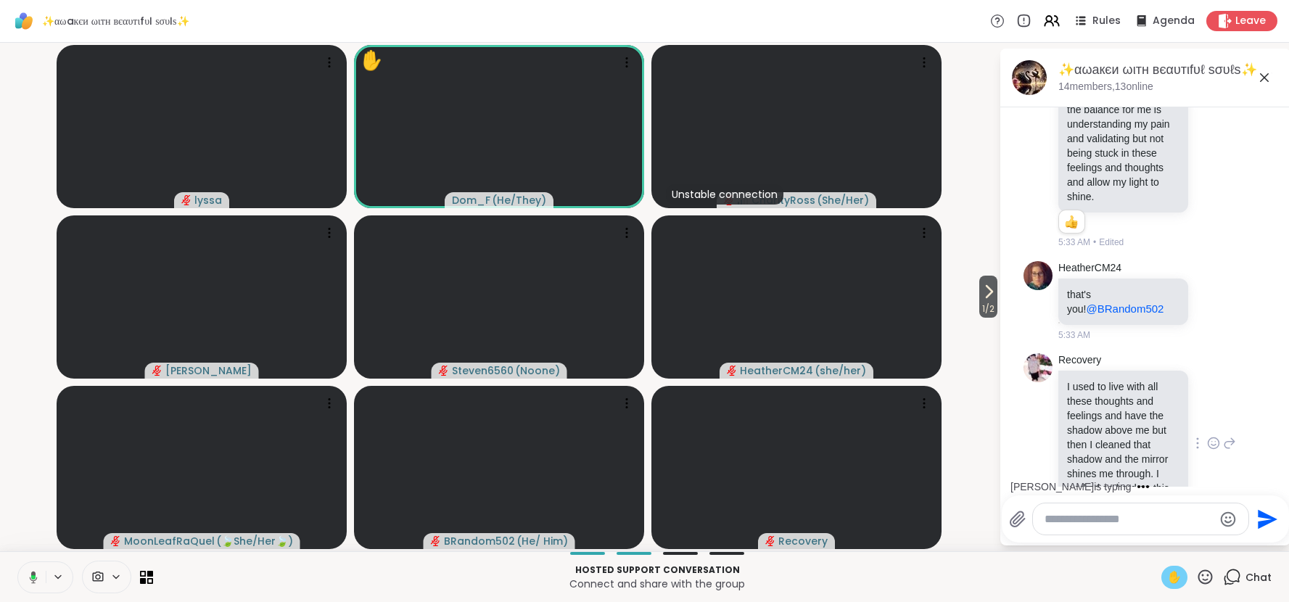
scroll to position [1859, 0]
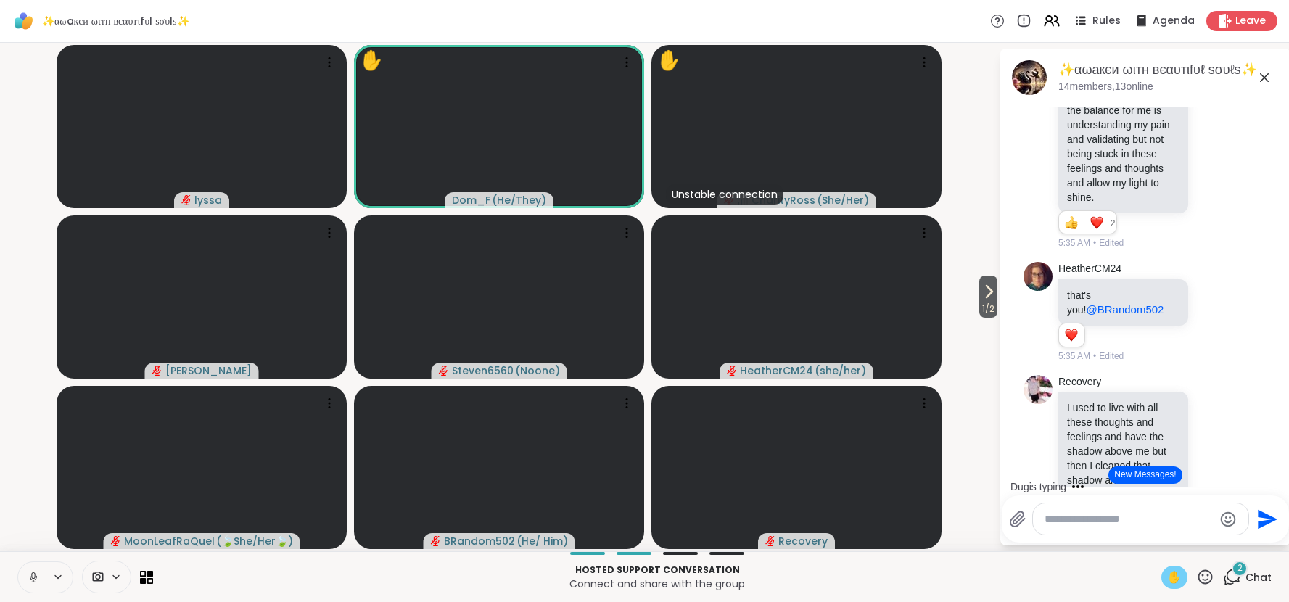
click at [1172, 575] on span "✋" at bounding box center [1174, 577] width 15 height 17
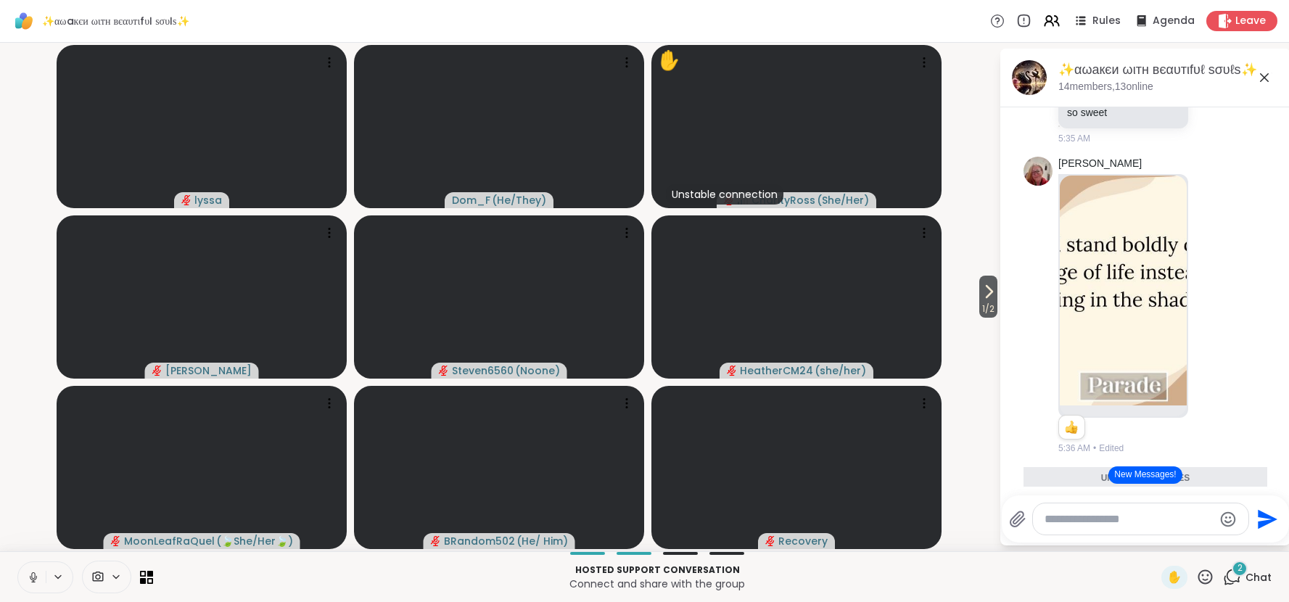
scroll to position [2648, 0]
click at [1204, 580] on icon at bounding box center [1206, 577] width 15 height 15
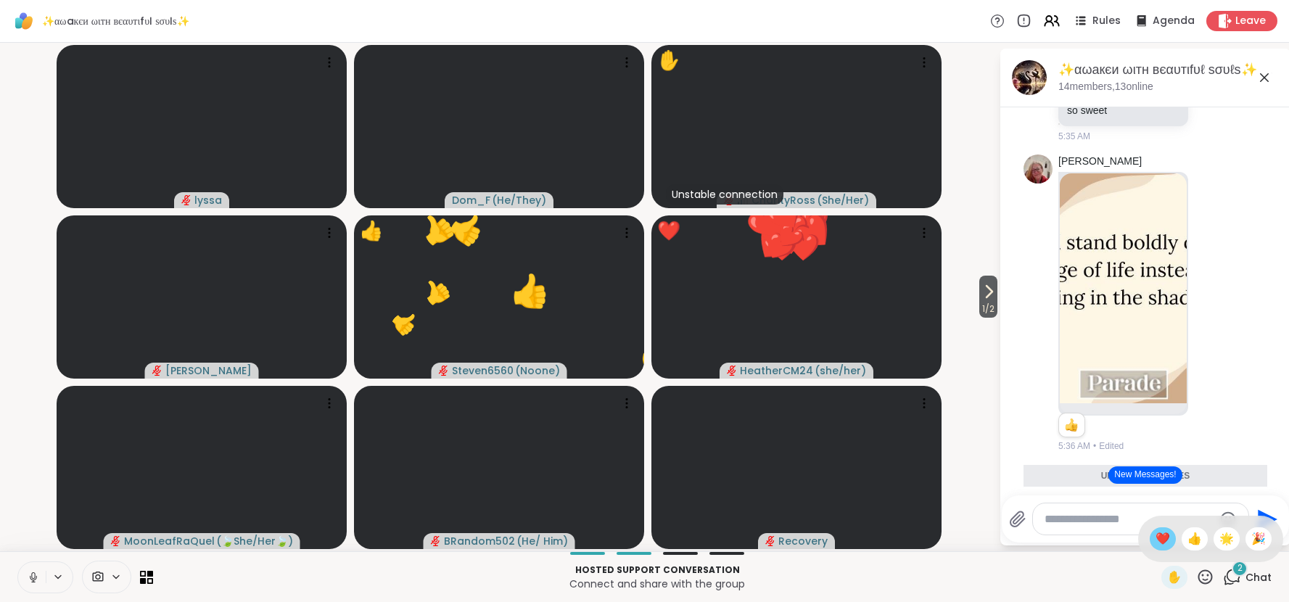
click at [1164, 543] on span "❤️" at bounding box center [1163, 538] width 15 height 17
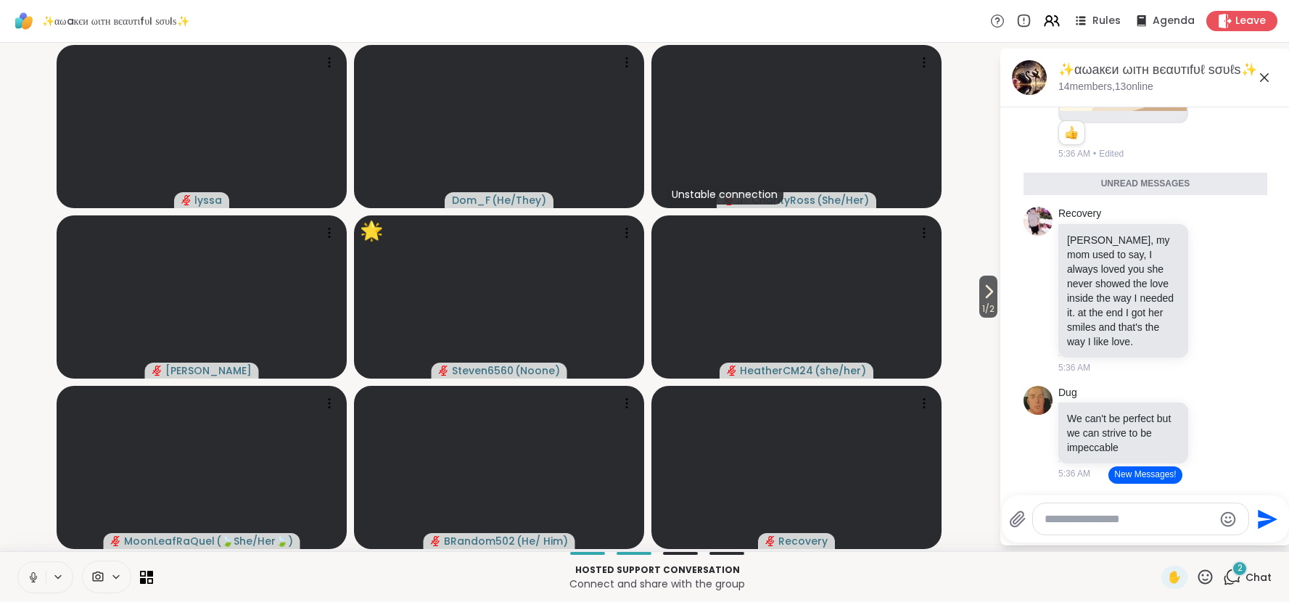
scroll to position [3010, 0]
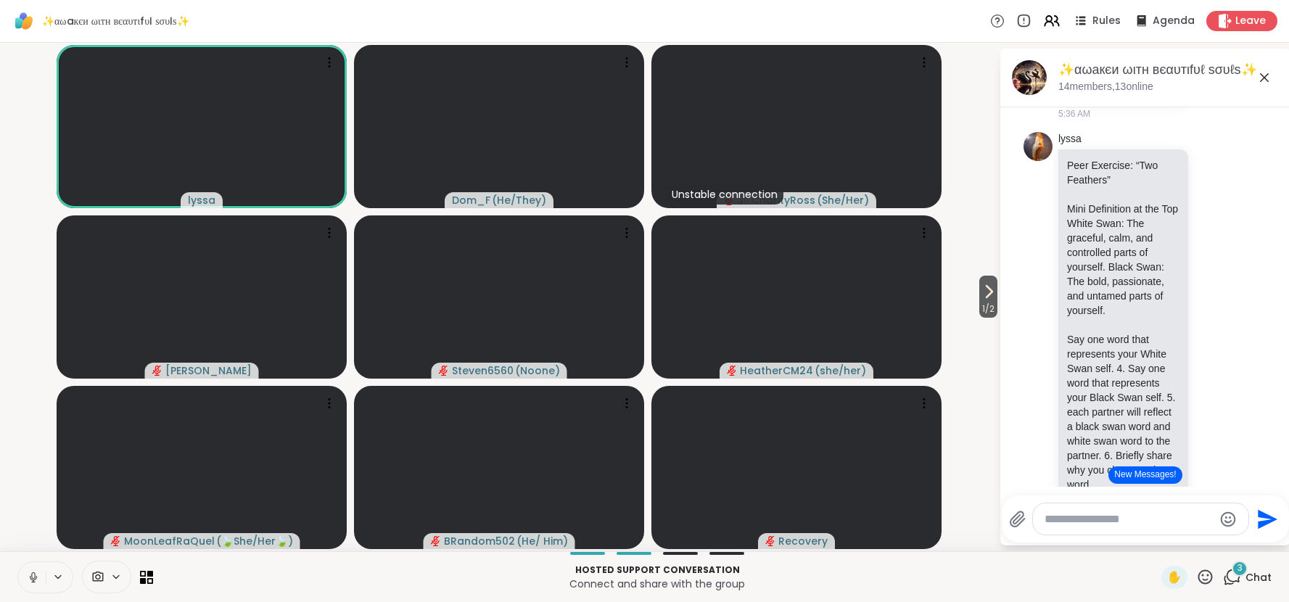
scroll to position [3301, 0]
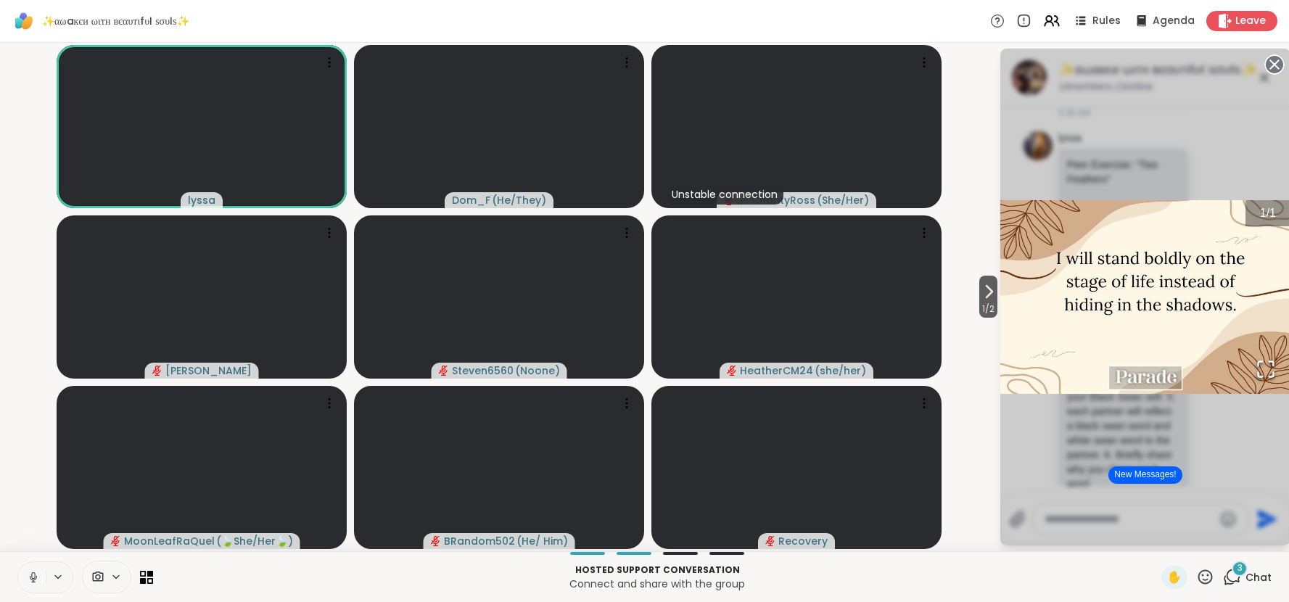
click at [1274, 70] on circle at bounding box center [1274, 64] width 17 height 17
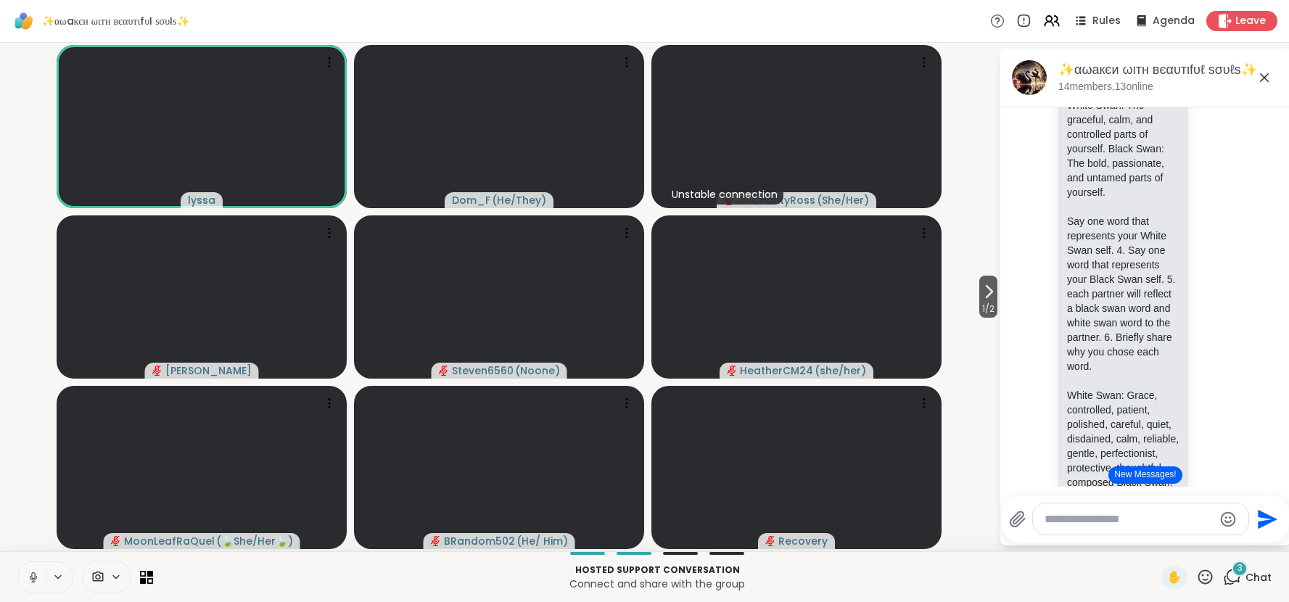
scroll to position [3420, 0]
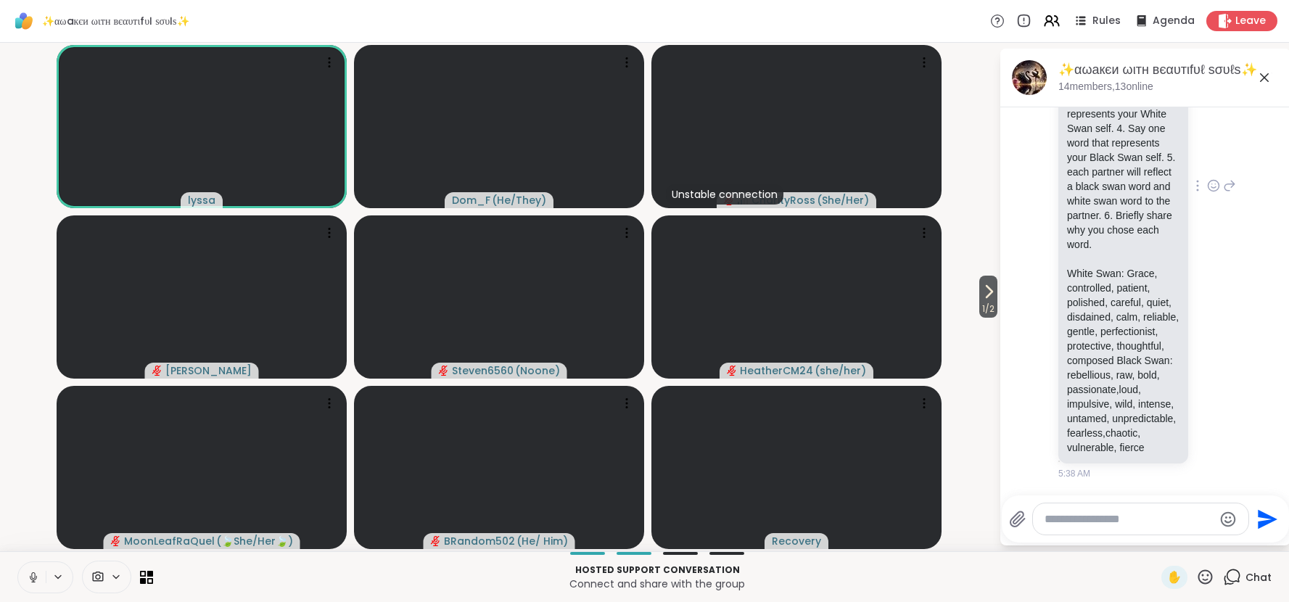
scroll to position [4191, 0]
click at [1181, 566] on div "✋" at bounding box center [1175, 577] width 26 height 23
click at [1175, 574] on span "✋" at bounding box center [1174, 577] width 15 height 17
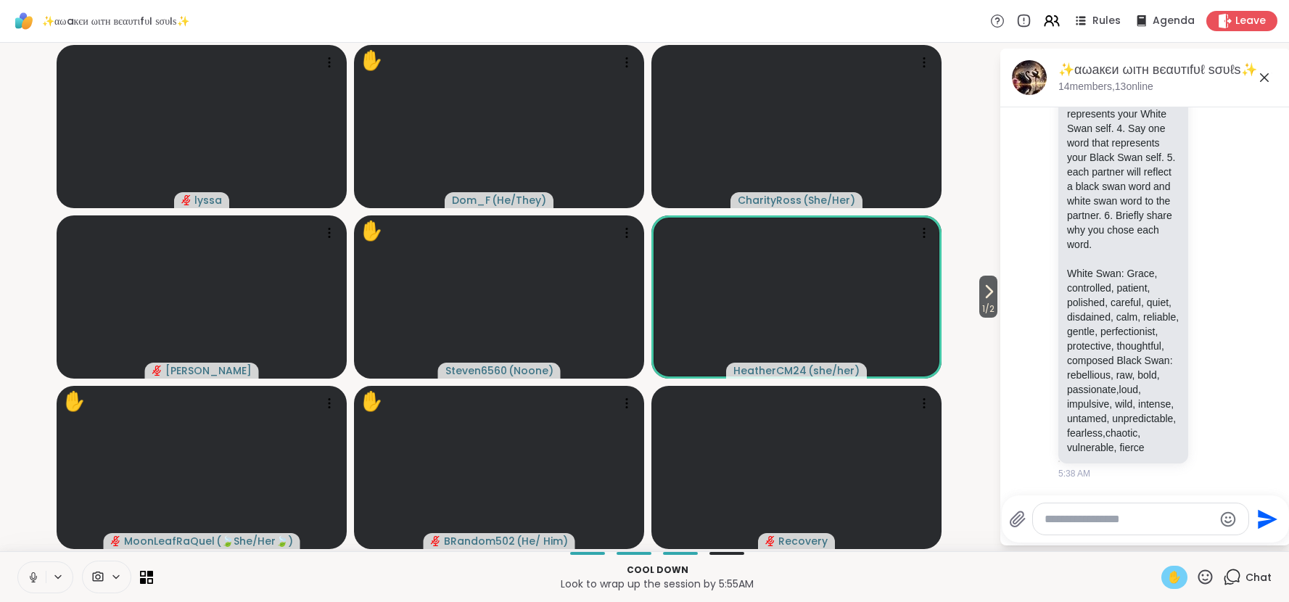
click at [1171, 582] on span "✋" at bounding box center [1174, 577] width 15 height 17
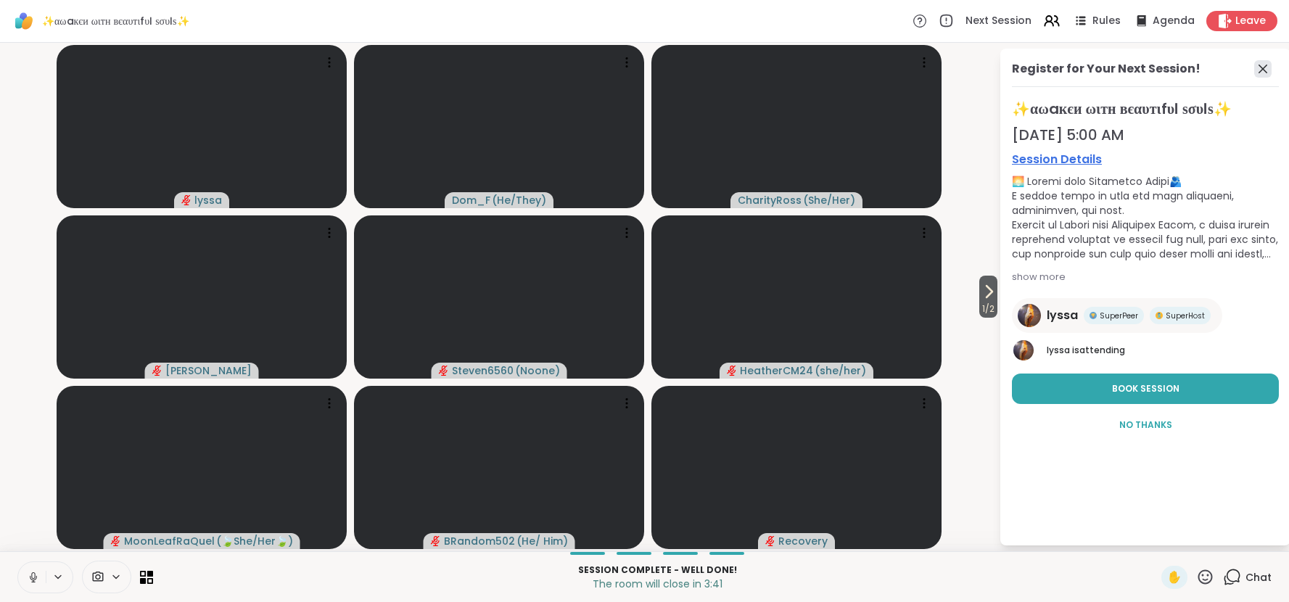
click at [1265, 68] on icon at bounding box center [1262, 68] width 17 height 17
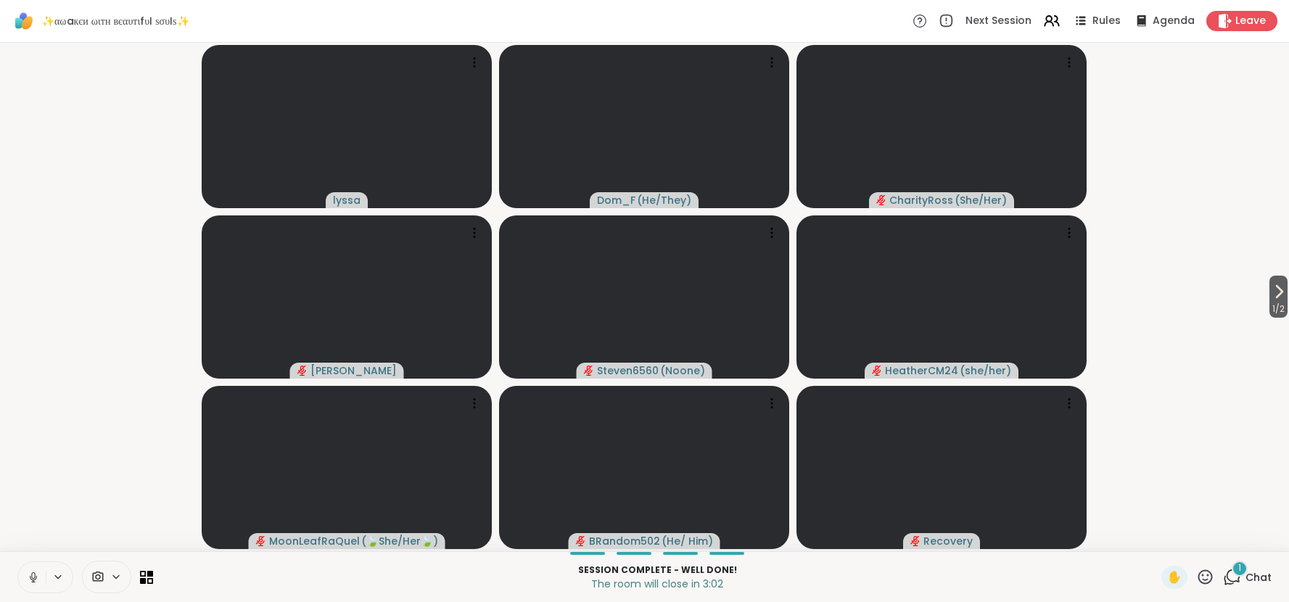
click at [1257, 580] on span "Chat" at bounding box center [1259, 577] width 26 height 15
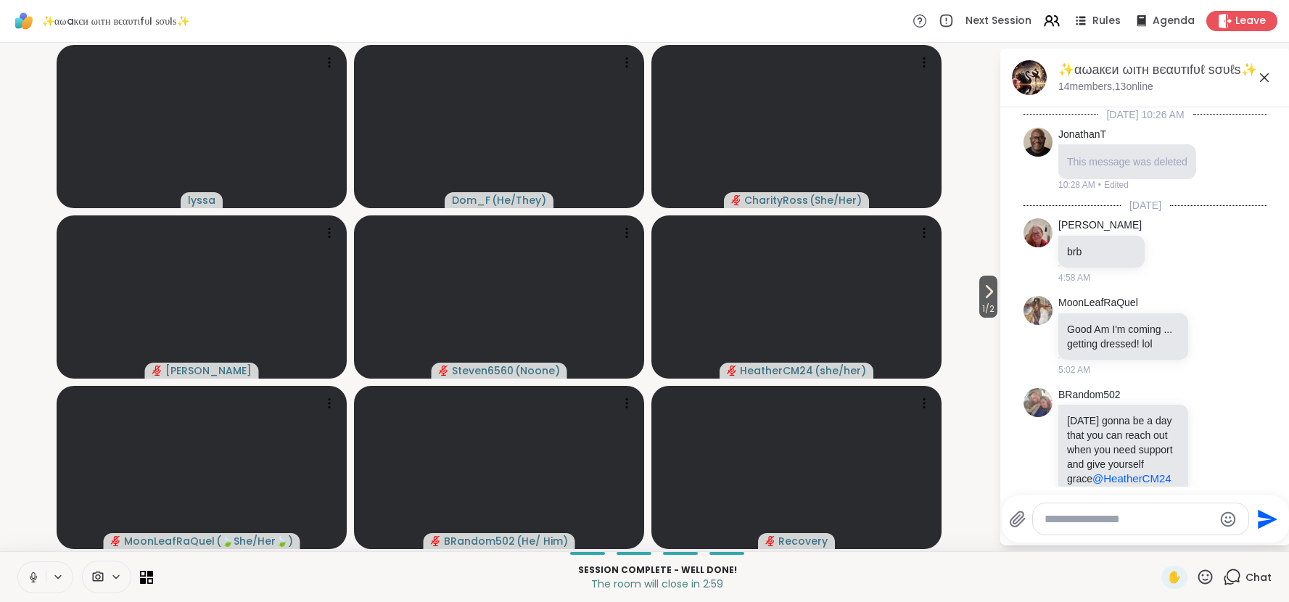
scroll to position [4388, 0]
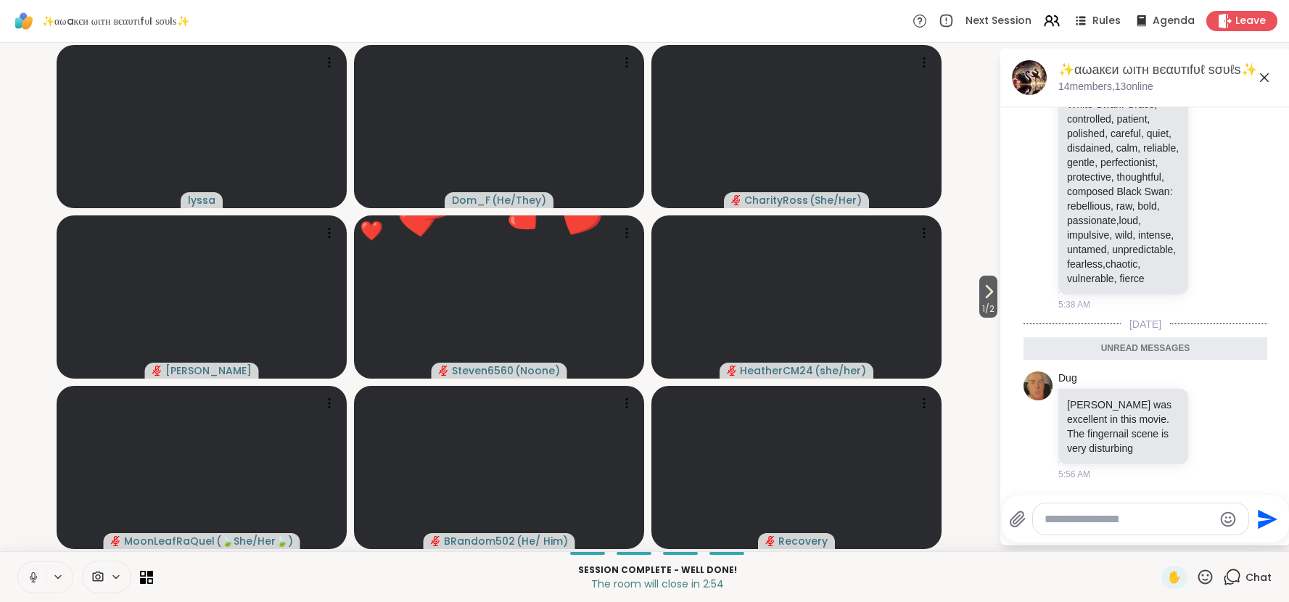
click at [977, 426] on video-player-container "1 / 2 lyssa Dom_F ( He/They ) CharityRoss ( She/Her ) [PERSON_NAME] ❤️ Steven65…" at bounding box center [500, 297] width 982 height 497
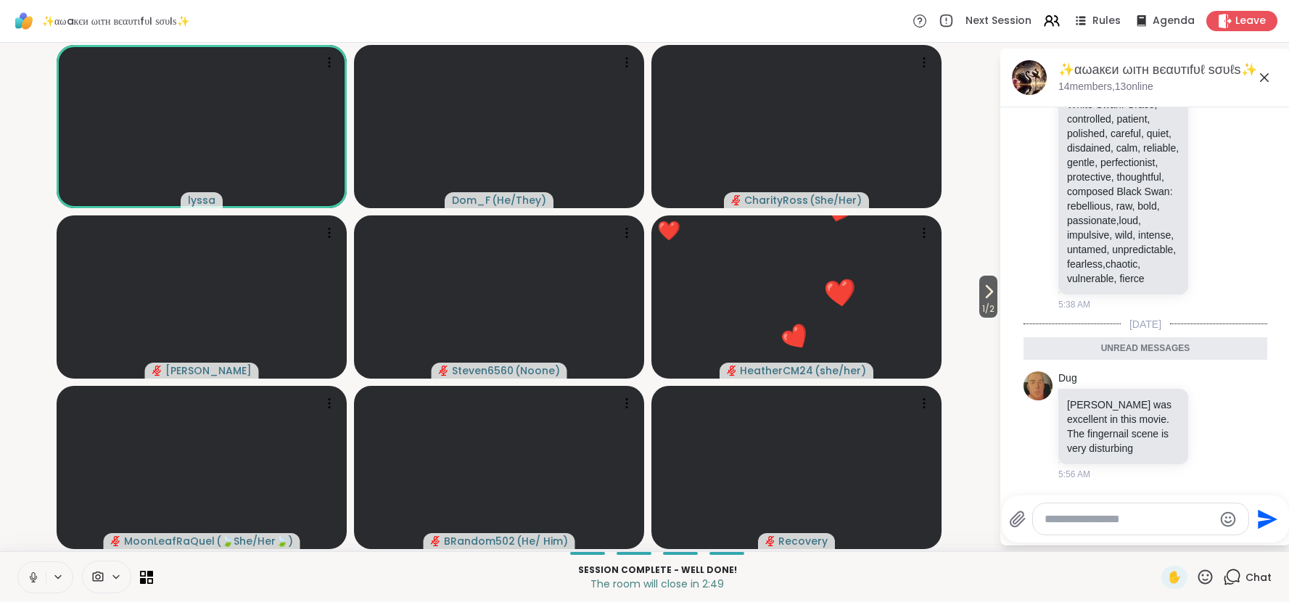
click at [1264, 78] on icon at bounding box center [1264, 77] width 9 height 9
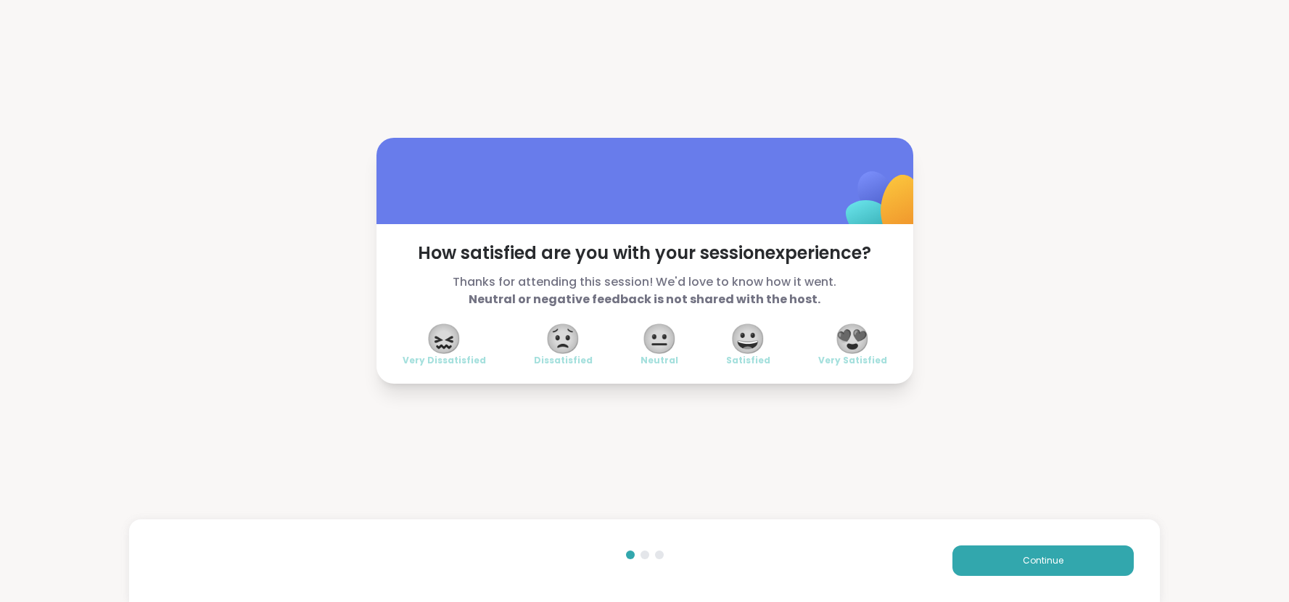
click at [846, 341] on span "😍" at bounding box center [852, 339] width 36 height 26
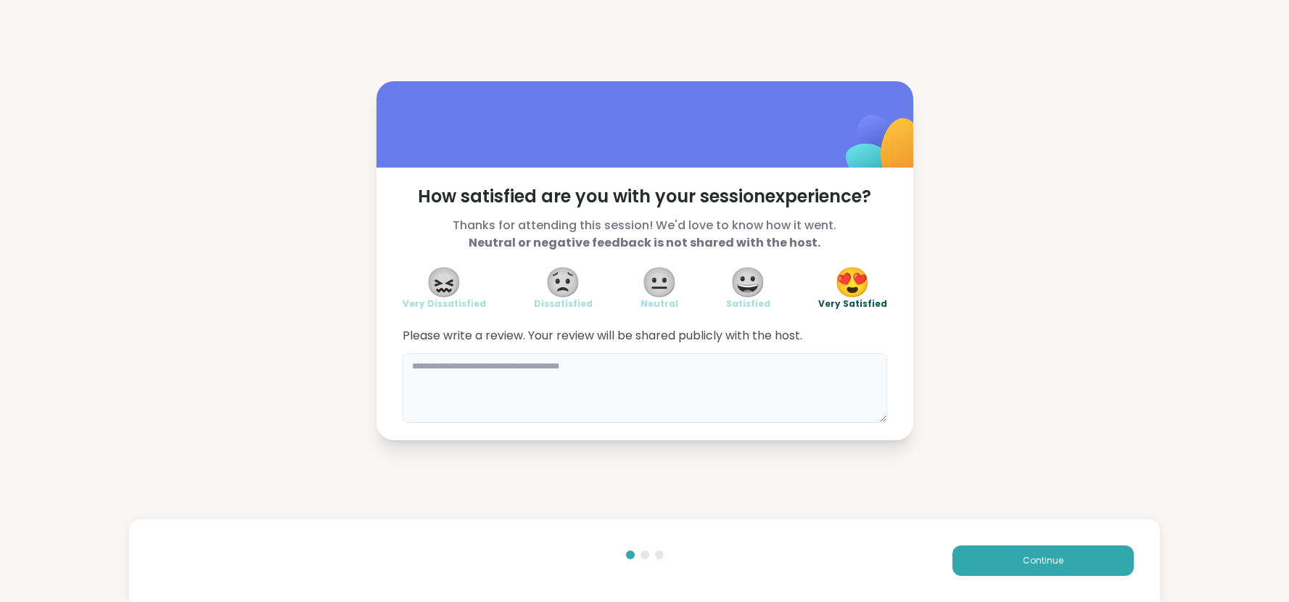
click at [810, 371] on textarea at bounding box center [645, 388] width 485 height 70
type textarea "**********"
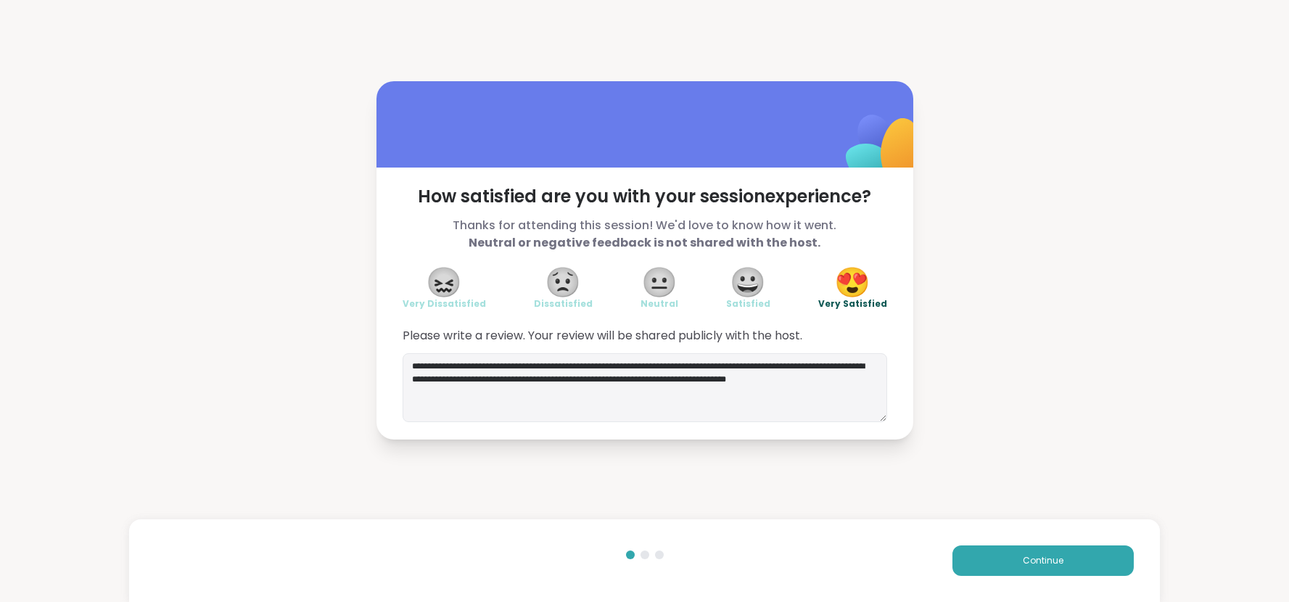
type textarea "**********"
click at [1072, 556] on button "Continue" at bounding box center [1043, 561] width 181 height 30
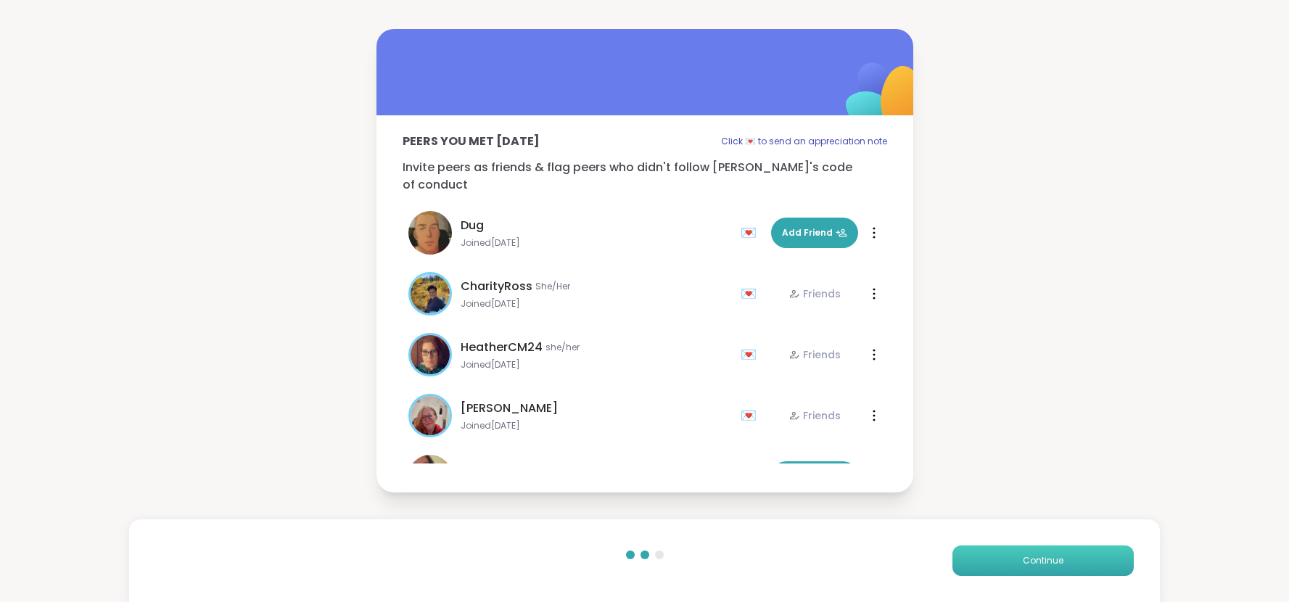
click at [1072, 556] on button "Continue" at bounding box center [1043, 561] width 181 height 30
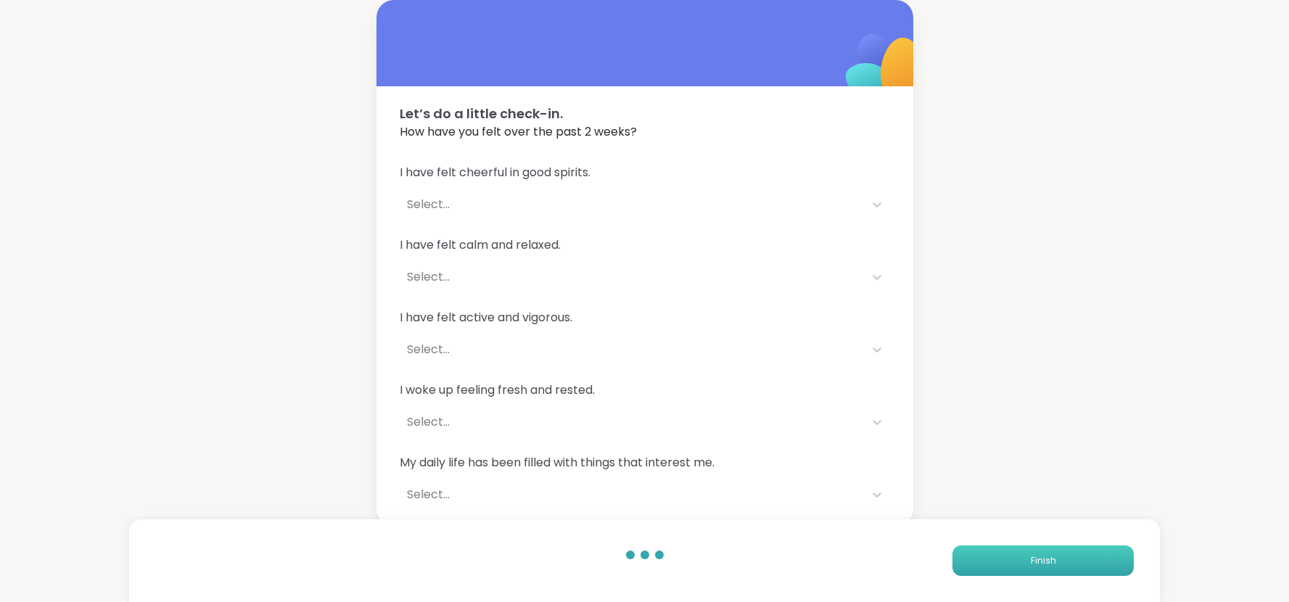
click at [1072, 556] on button "Finish" at bounding box center [1043, 561] width 181 height 30
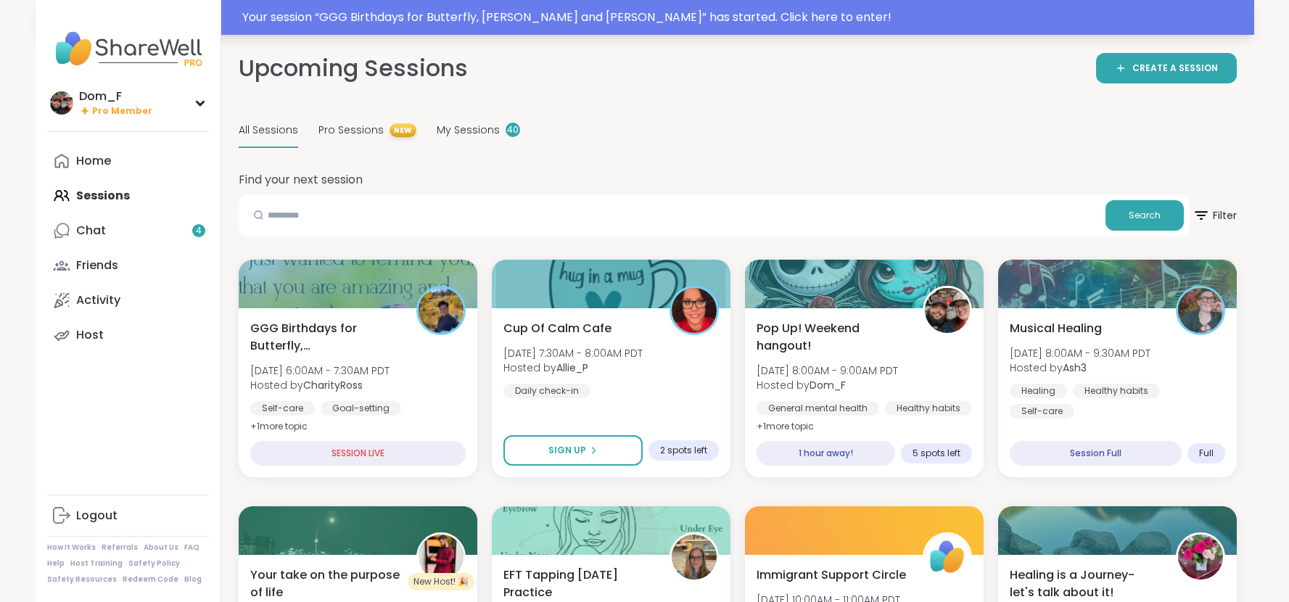
click at [432, 17] on div "Your session “ GGG Birthdays for Butterfly, [PERSON_NAME] and [PERSON_NAME] ” h…" at bounding box center [743, 17] width 1003 height 17
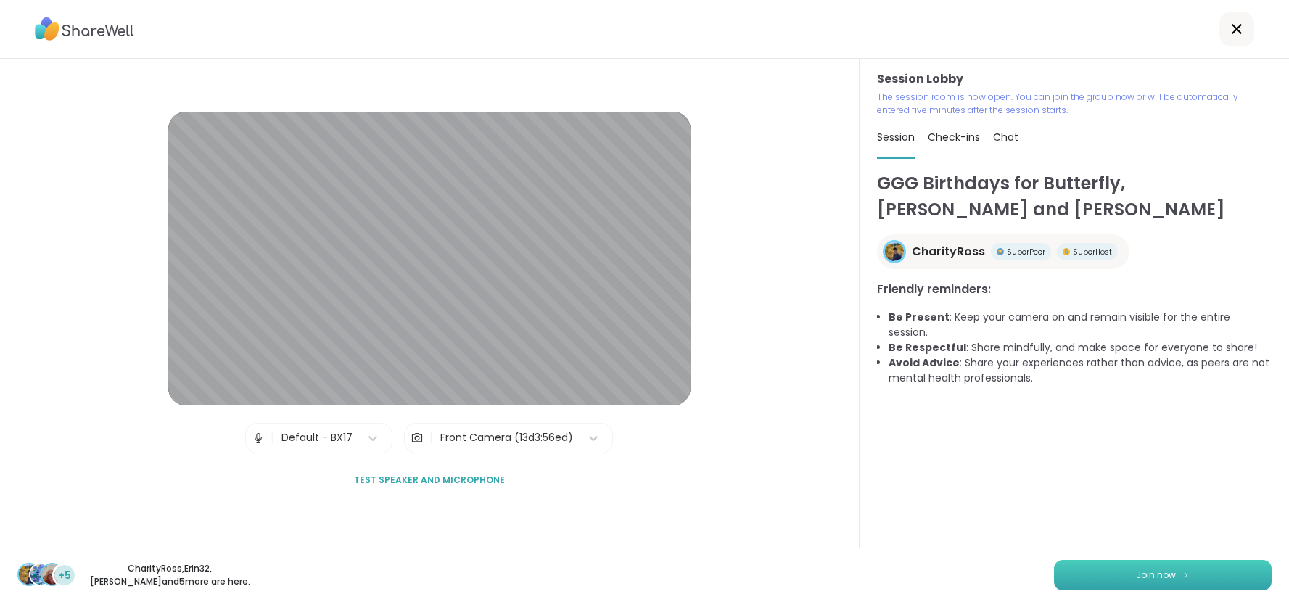
click at [1098, 574] on button "Join now" at bounding box center [1163, 575] width 218 height 30
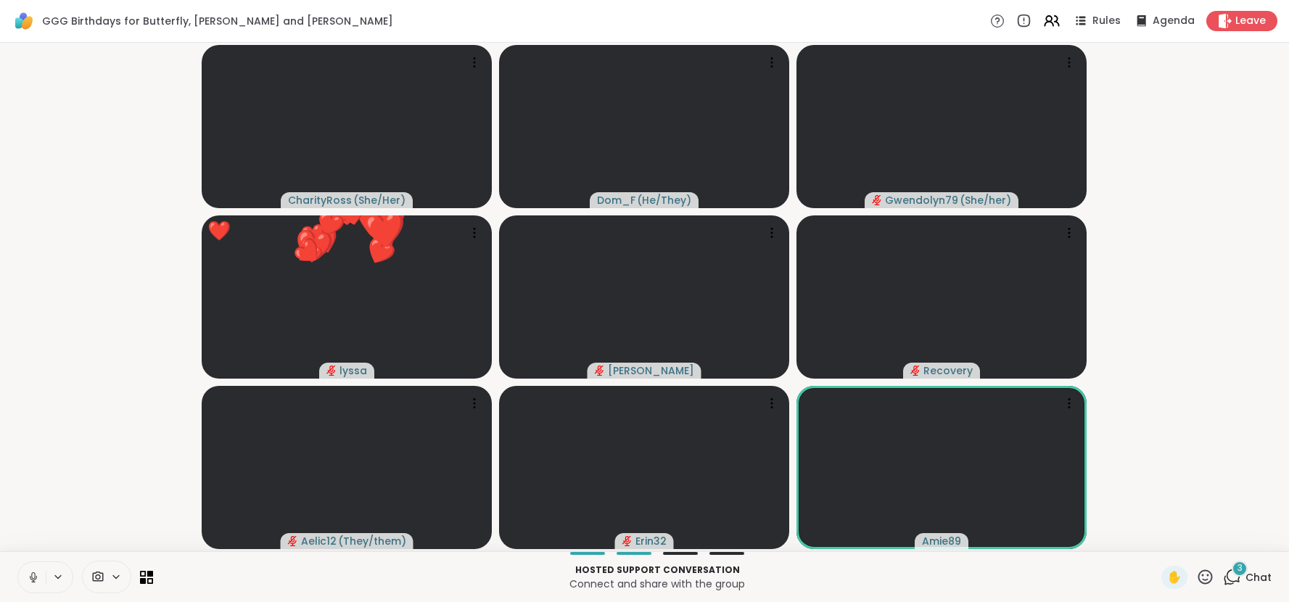
click at [1204, 578] on icon at bounding box center [1205, 577] width 18 height 18
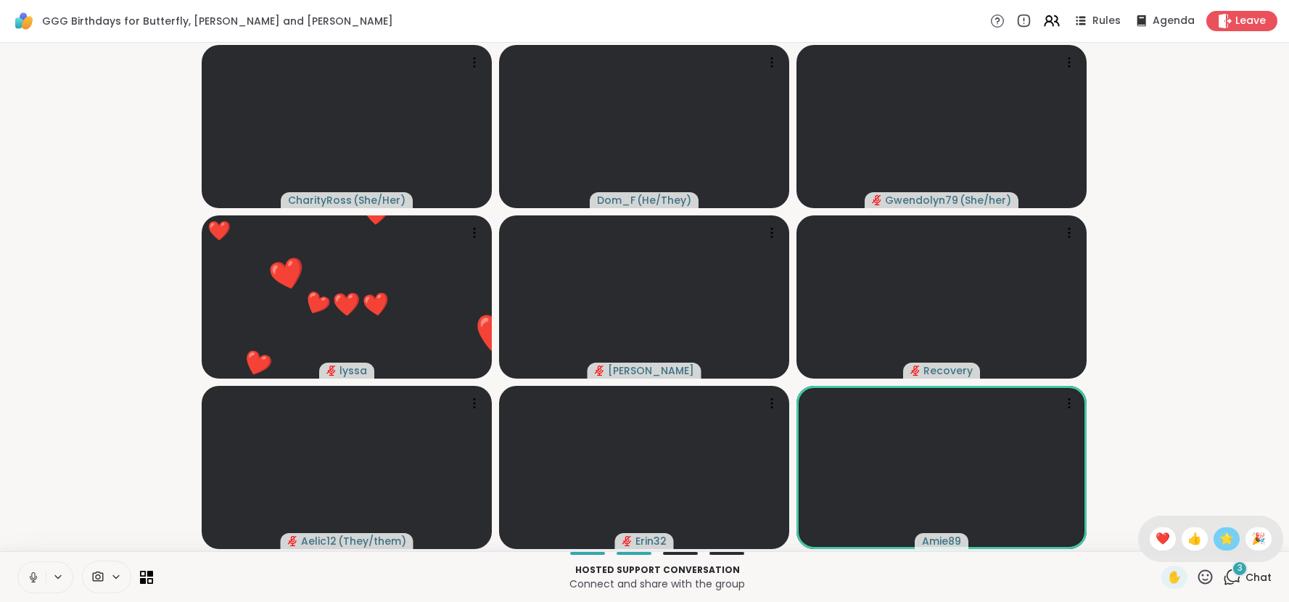
click at [1225, 544] on span "🌟" at bounding box center [1227, 538] width 15 height 17
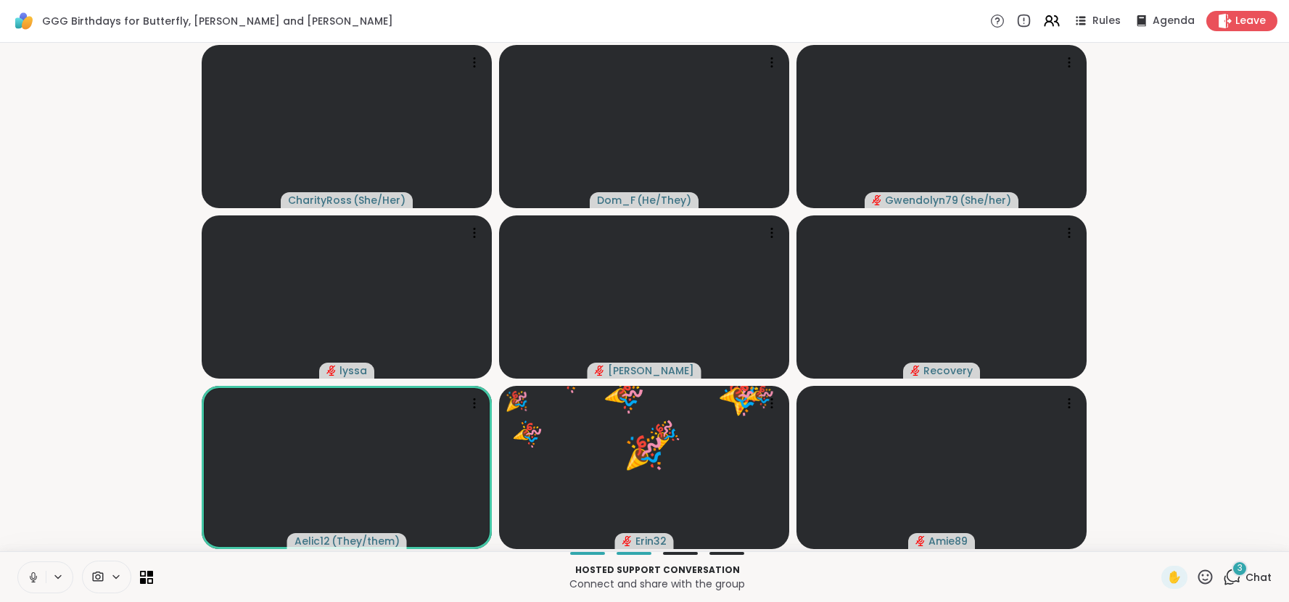
click at [1254, 575] on span "Chat" at bounding box center [1259, 577] width 26 height 15
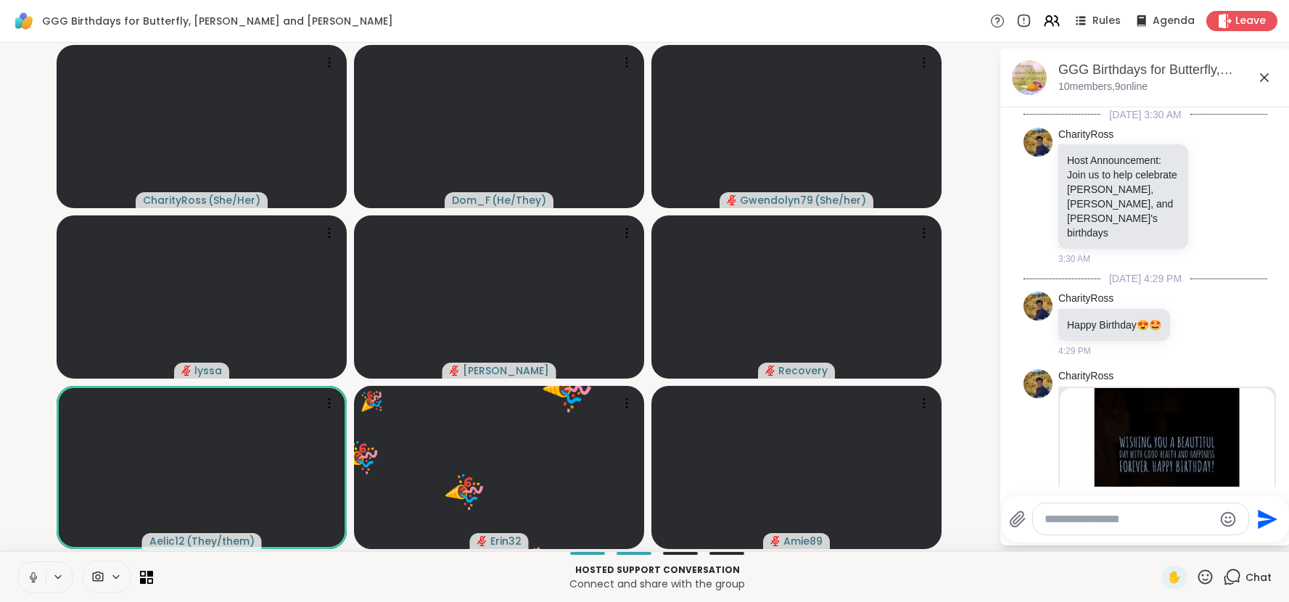
scroll to position [593, 0]
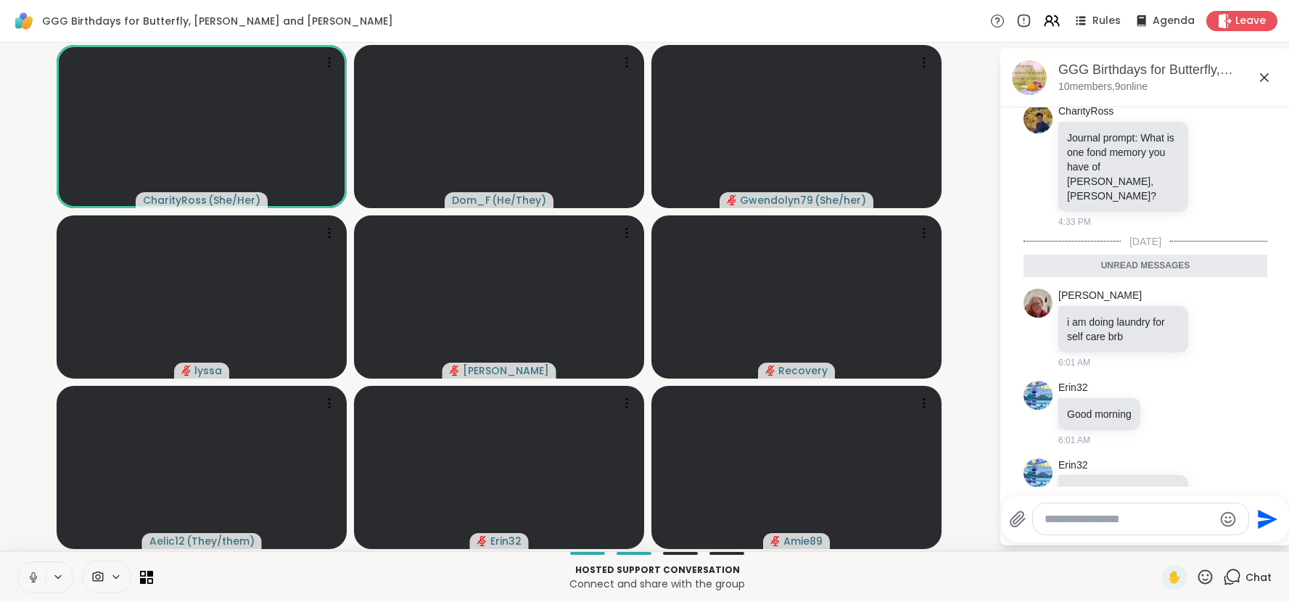
click at [1254, 575] on span "Chat" at bounding box center [1259, 577] width 26 height 15
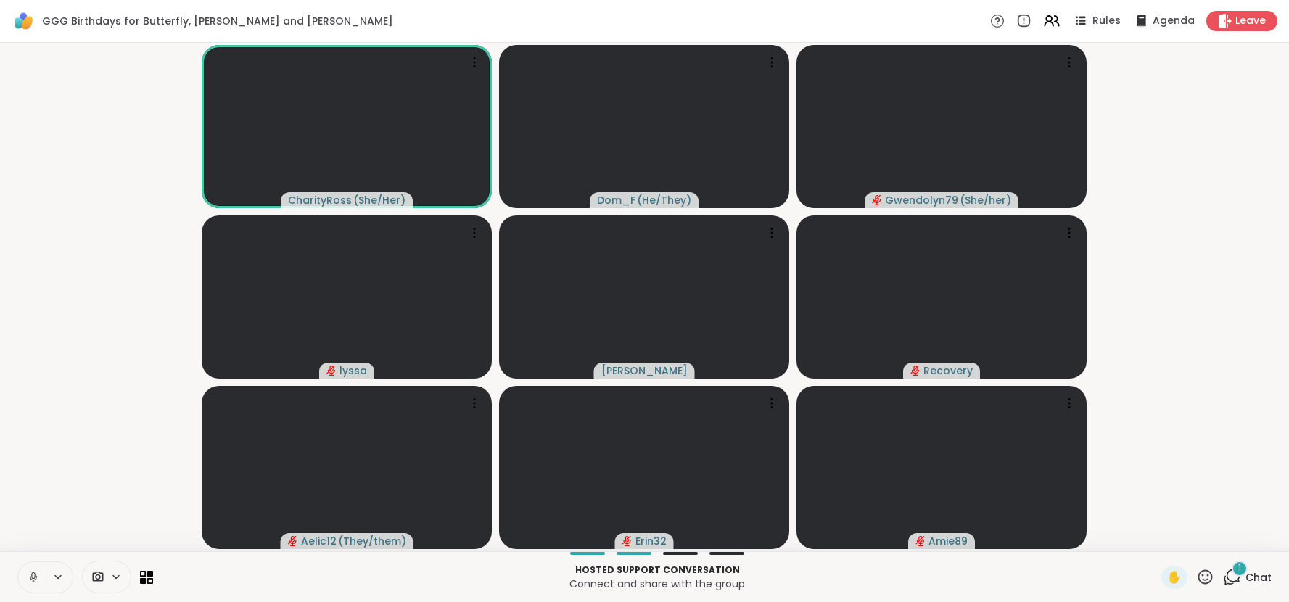
click at [1254, 575] on span "Chat" at bounding box center [1259, 577] width 26 height 15
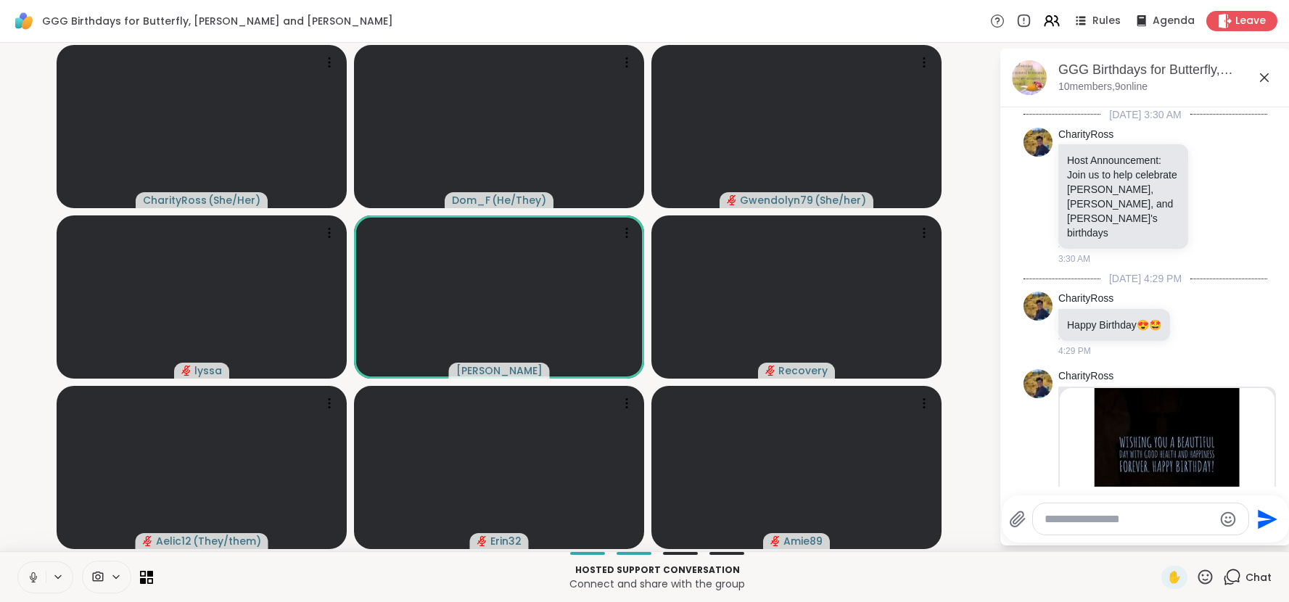
scroll to position [700, 0]
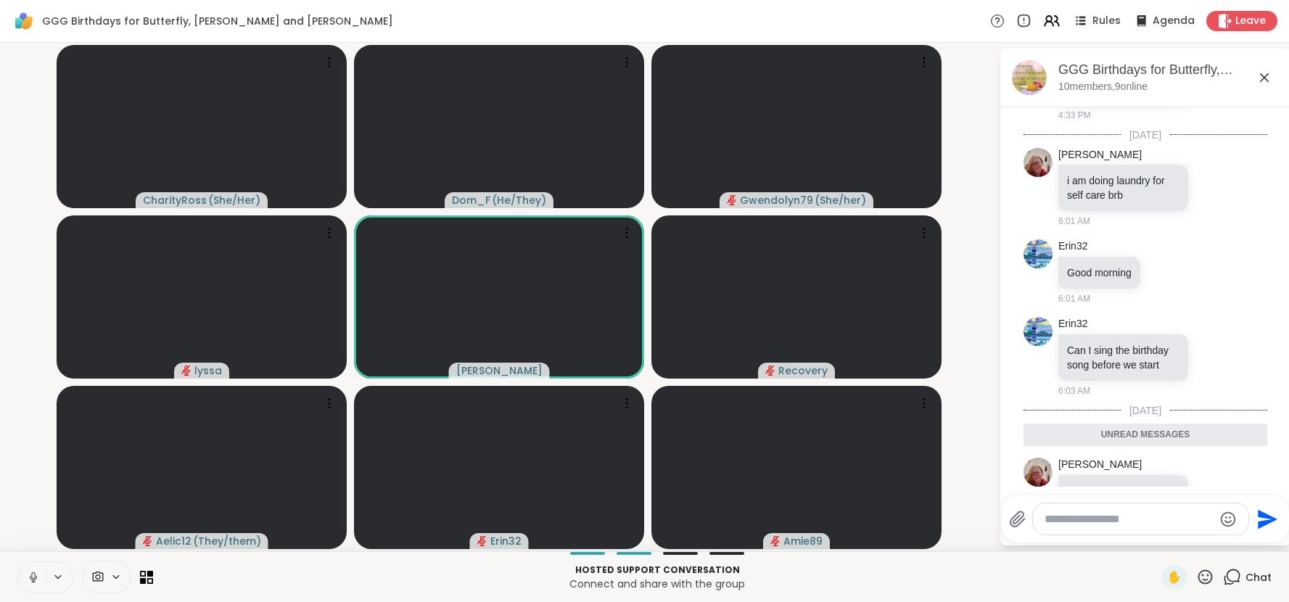
click at [1254, 575] on span "Chat" at bounding box center [1259, 577] width 26 height 15
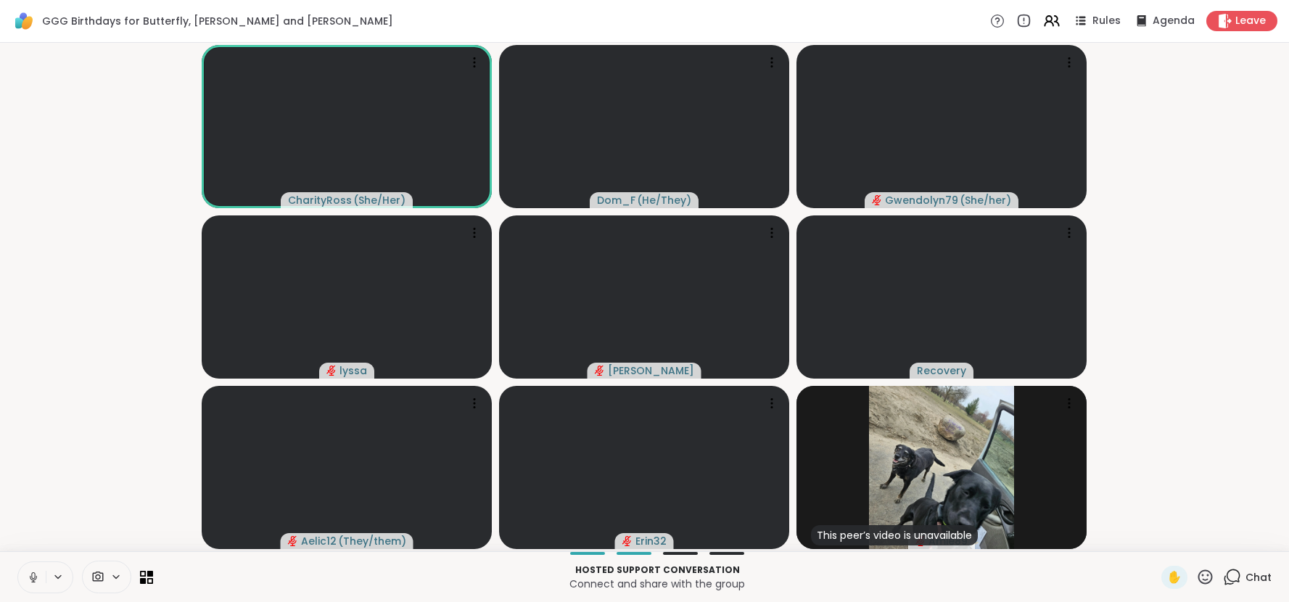
click at [1247, 575] on span "Chat" at bounding box center [1259, 577] width 26 height 15
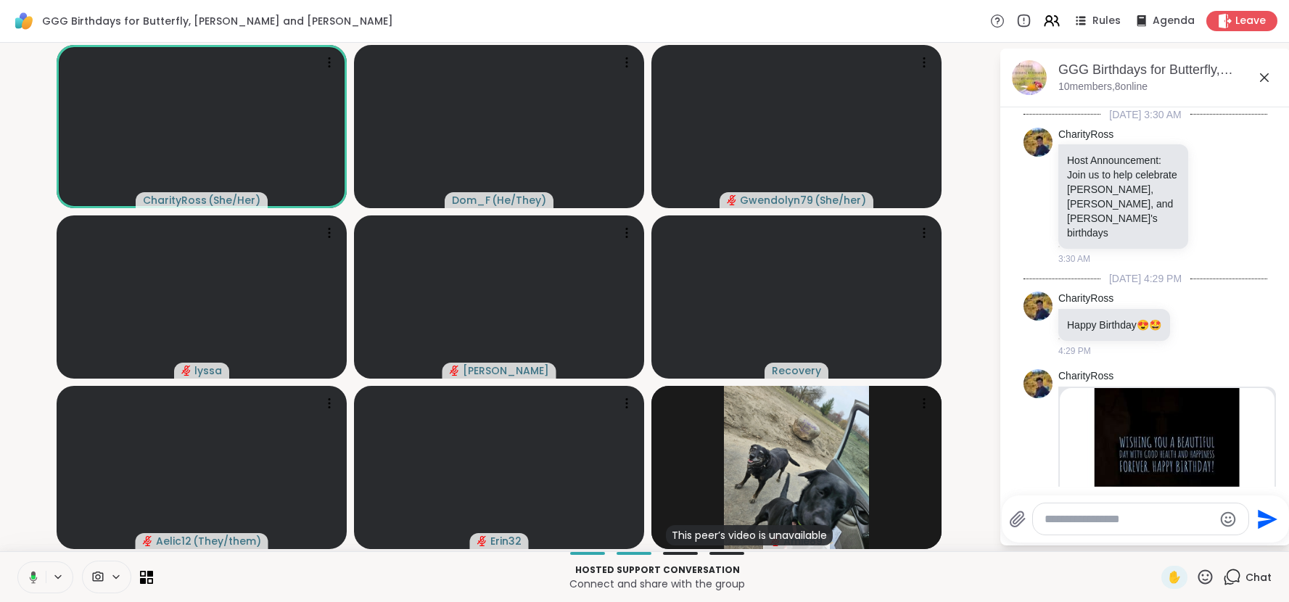
scroll to position [1076, 0]
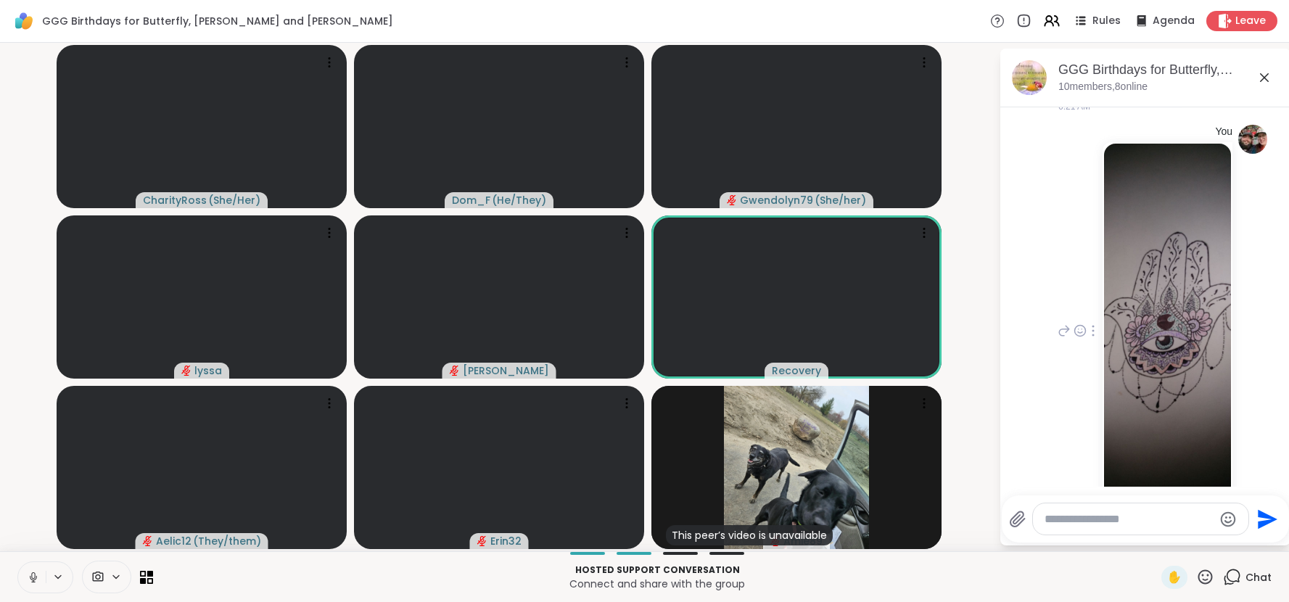
click at [1180, 278] on img at bounding box center [1167, 316] width 127 height 345
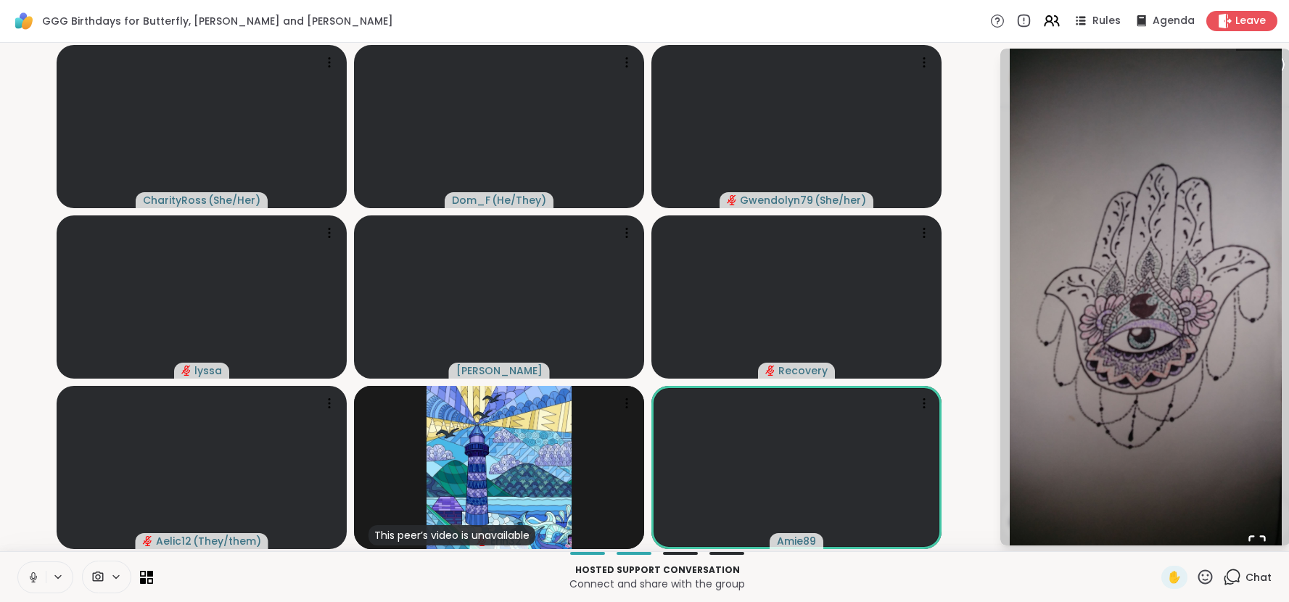
scroll to position [1389, 0]
click at [1283, 65] on circle at bounding box center [1274, 64] width 17 height 17
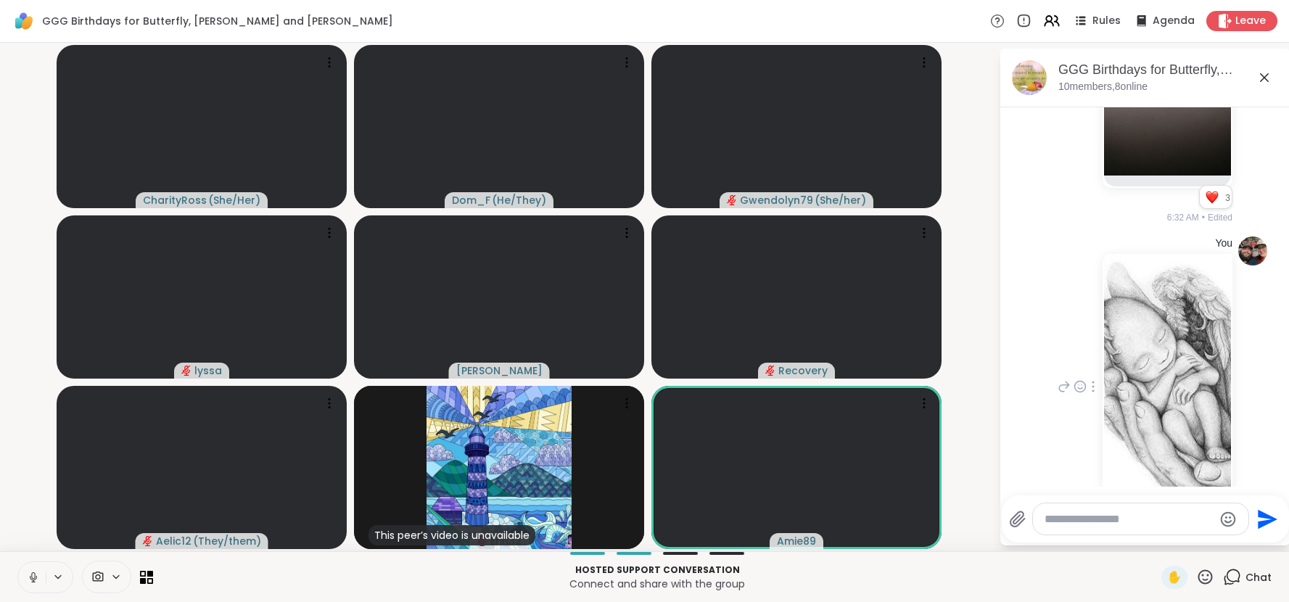
click at [1186, 288] on img at bounding box center [1167, 382] width 127 height 254
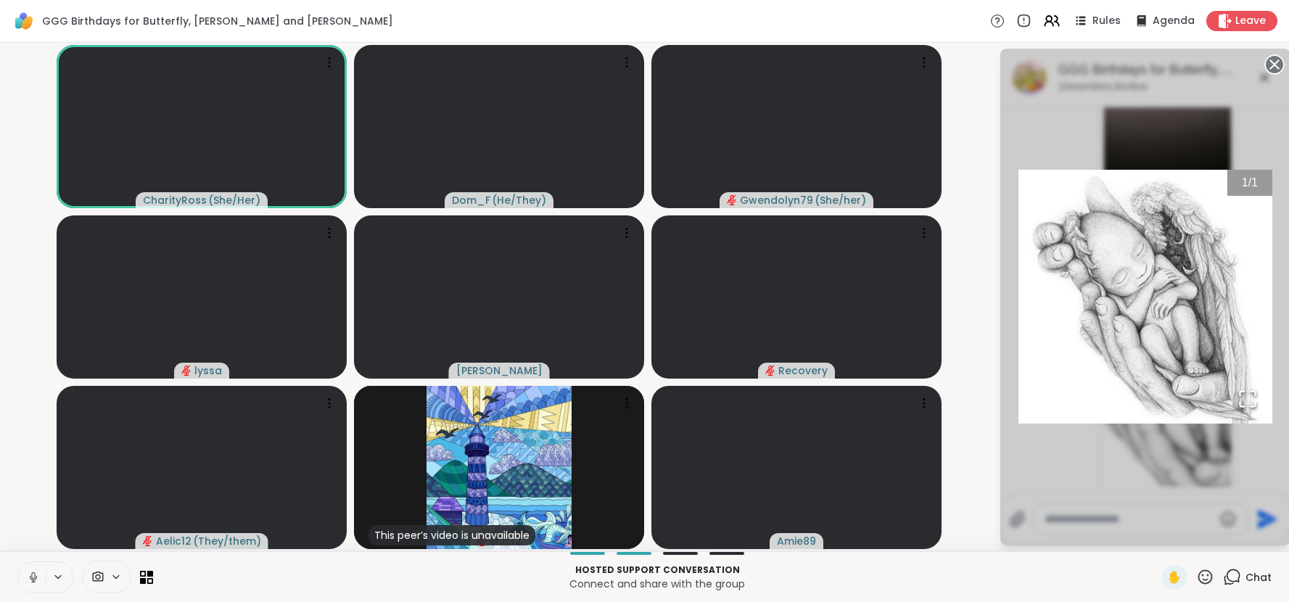
click at [1277, 62] on icon at bounding box center [1275, 64] width 20 height 20
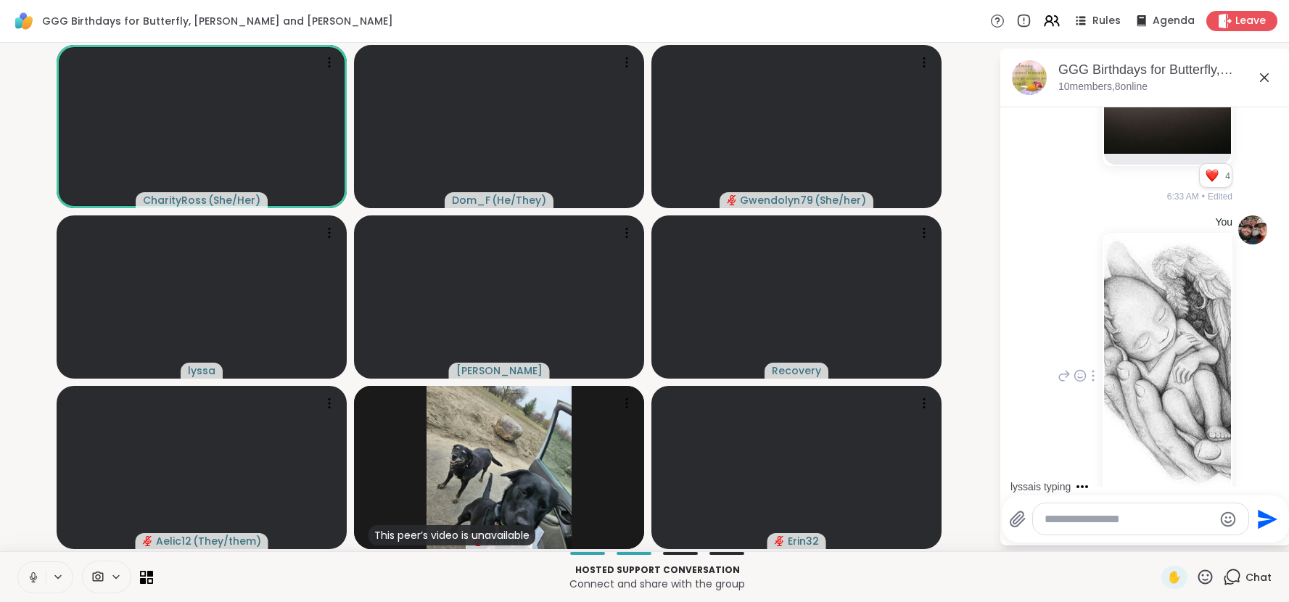
scroll to position [1584, 0]
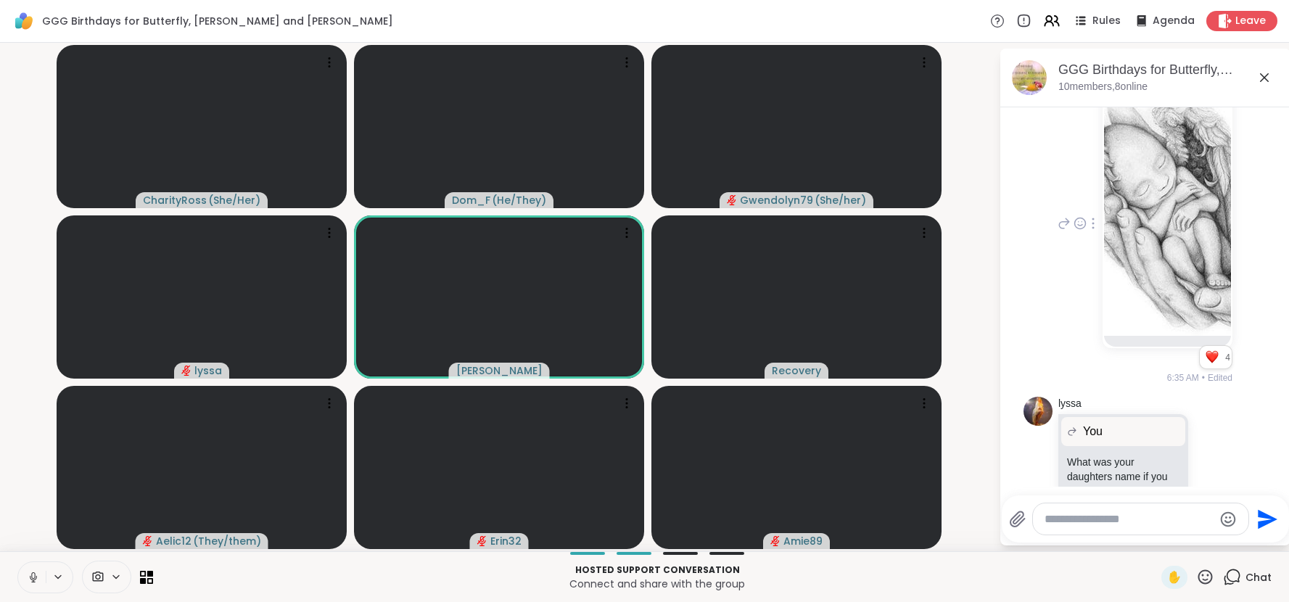
click at [1064, 516] on textarea "Type your message" at bounding box center [1129, 519] width 169 height 15
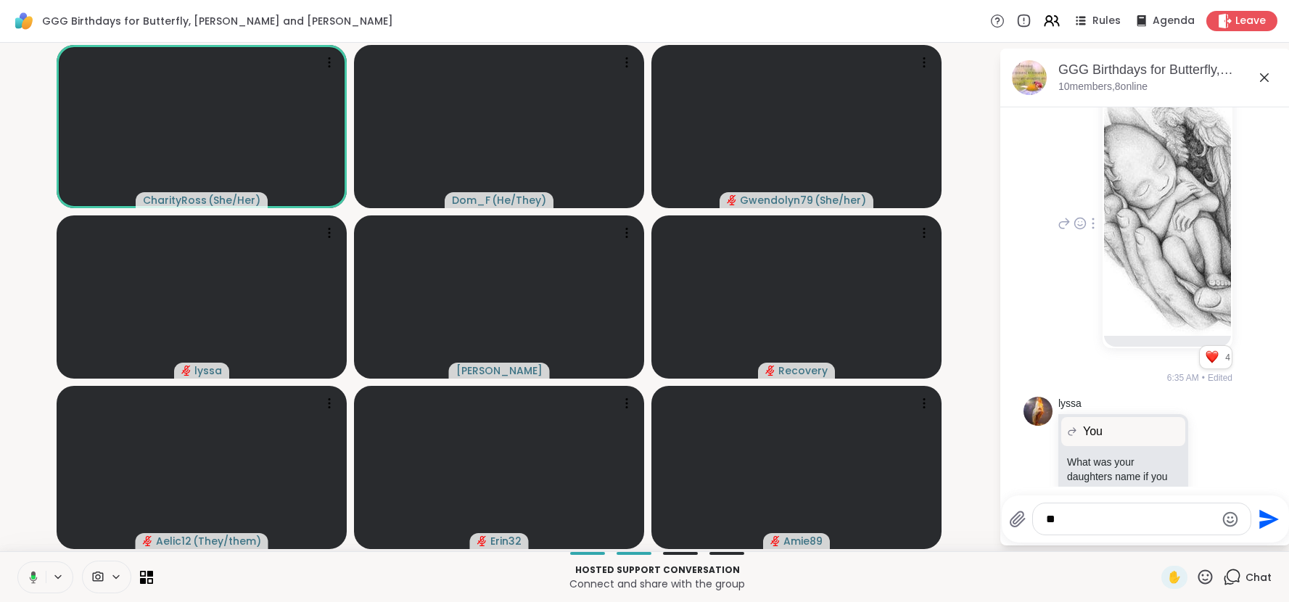
type textarea "*"
